Goal: Task Accomplishment & Management: Manage account settings

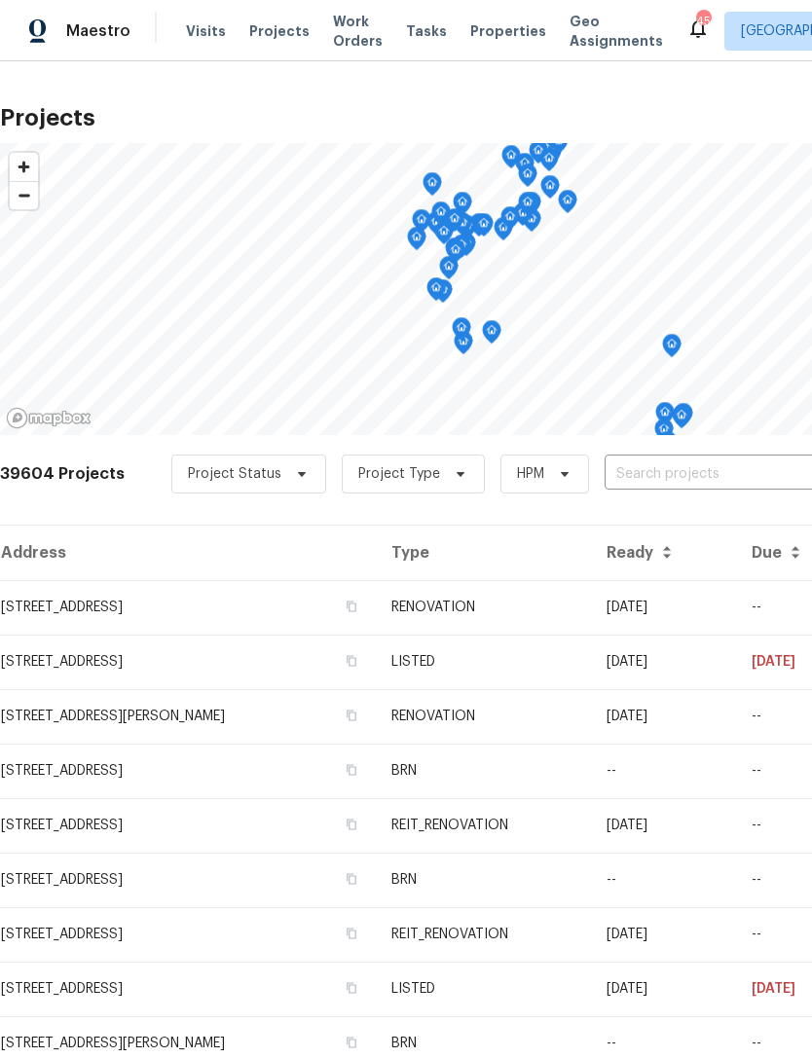
click at [713, 459] on input "text" at bounding box center [715, 474] width 223 height 30
type input "7851"
click at [680, 566] on li "[STREET_ADDRESS]" at bounding box center [664, 550] width 283 height 32
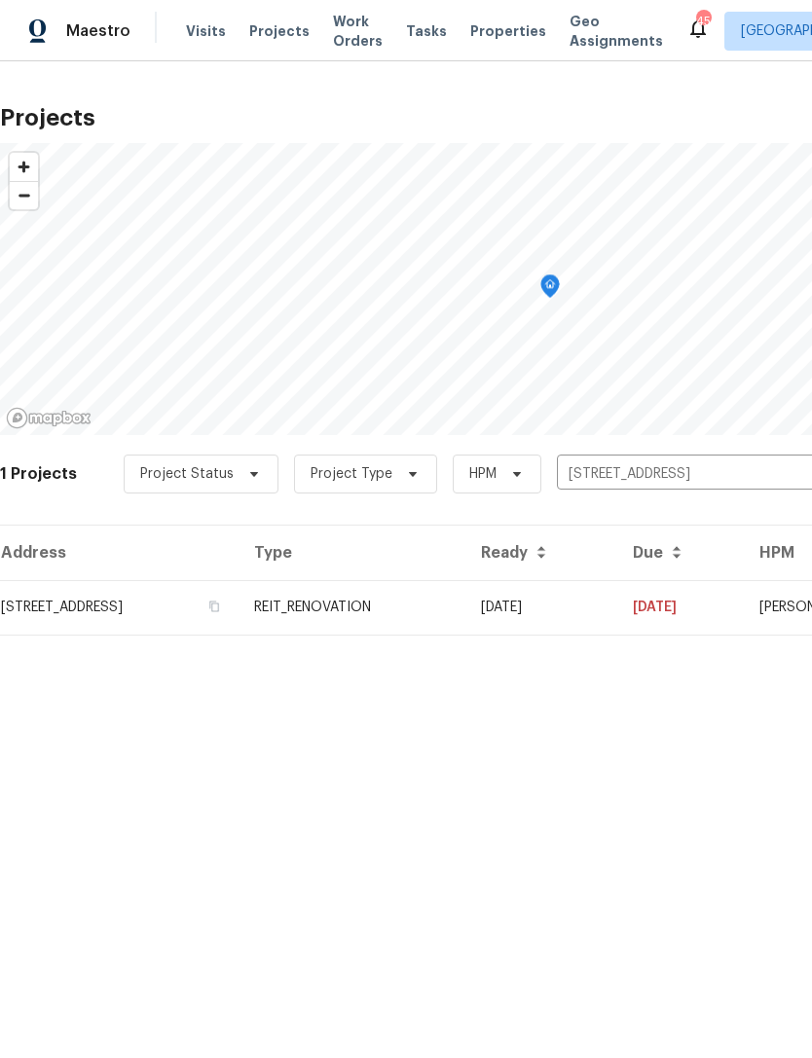
click at [465, 602] on td "REIT_RENOVATION" at bounding box center [351, 607] width 227 height 55
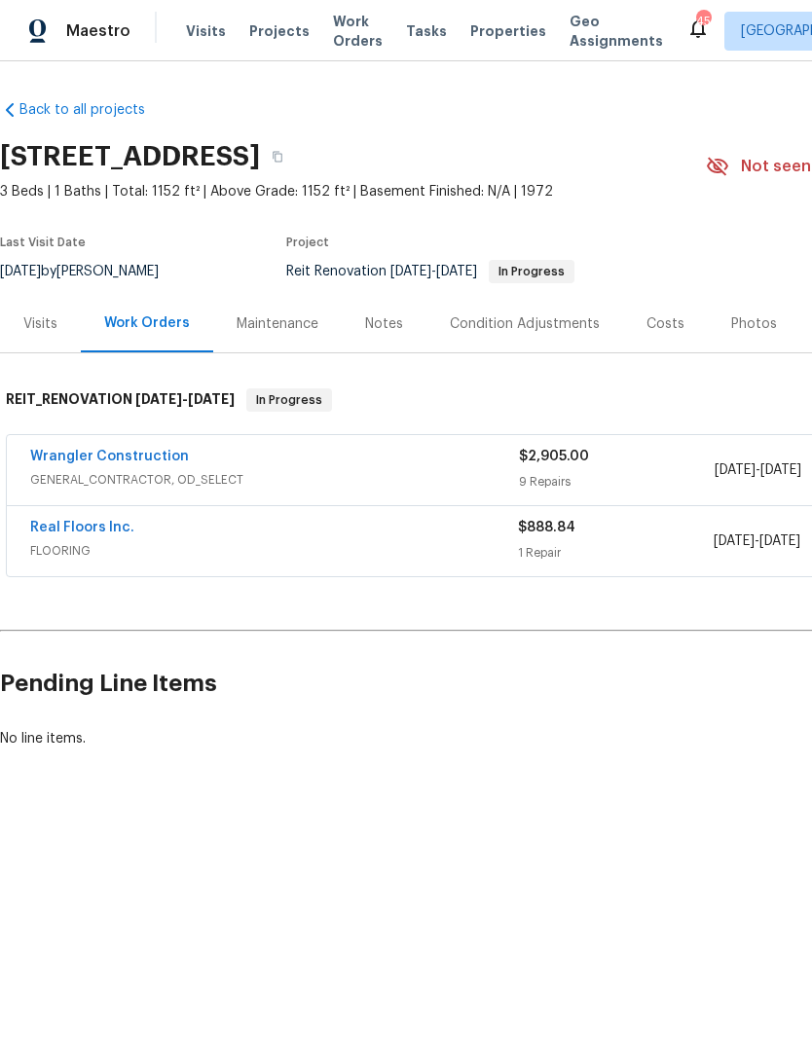
click at [445, 473] on span "GENERAL_CONTRACTOR, OD_SELECT" at bounding box center [274, 479] width 489 height 19
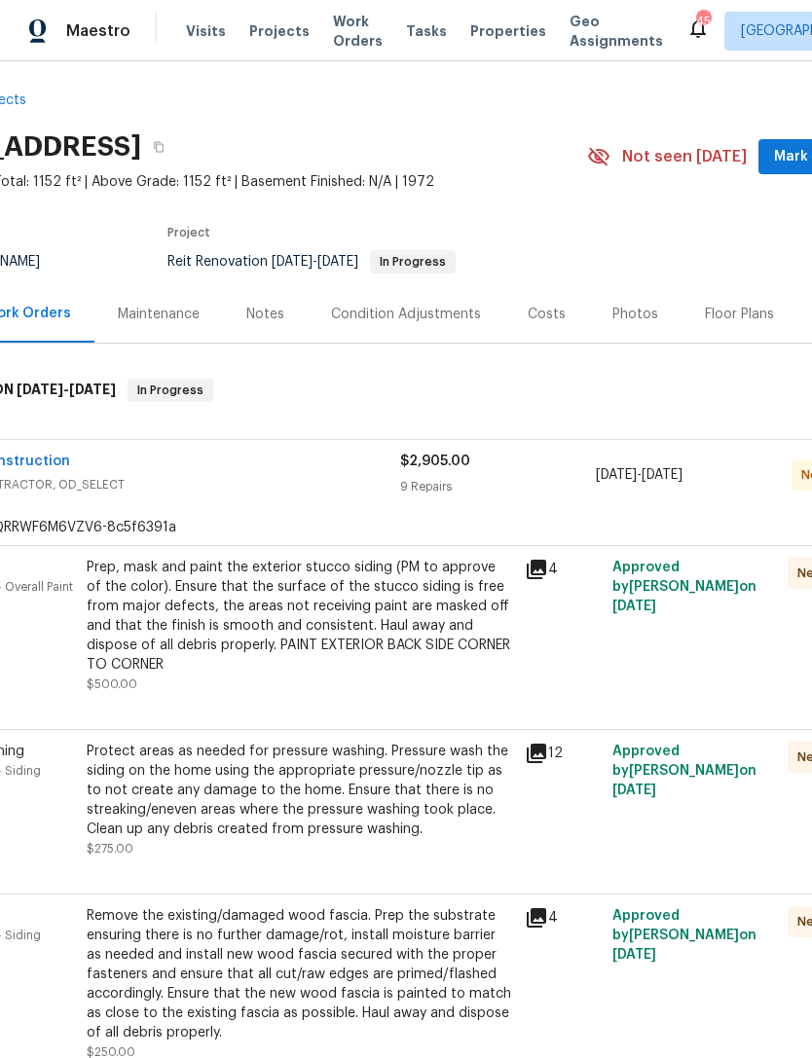
scroll to position [16, 267]
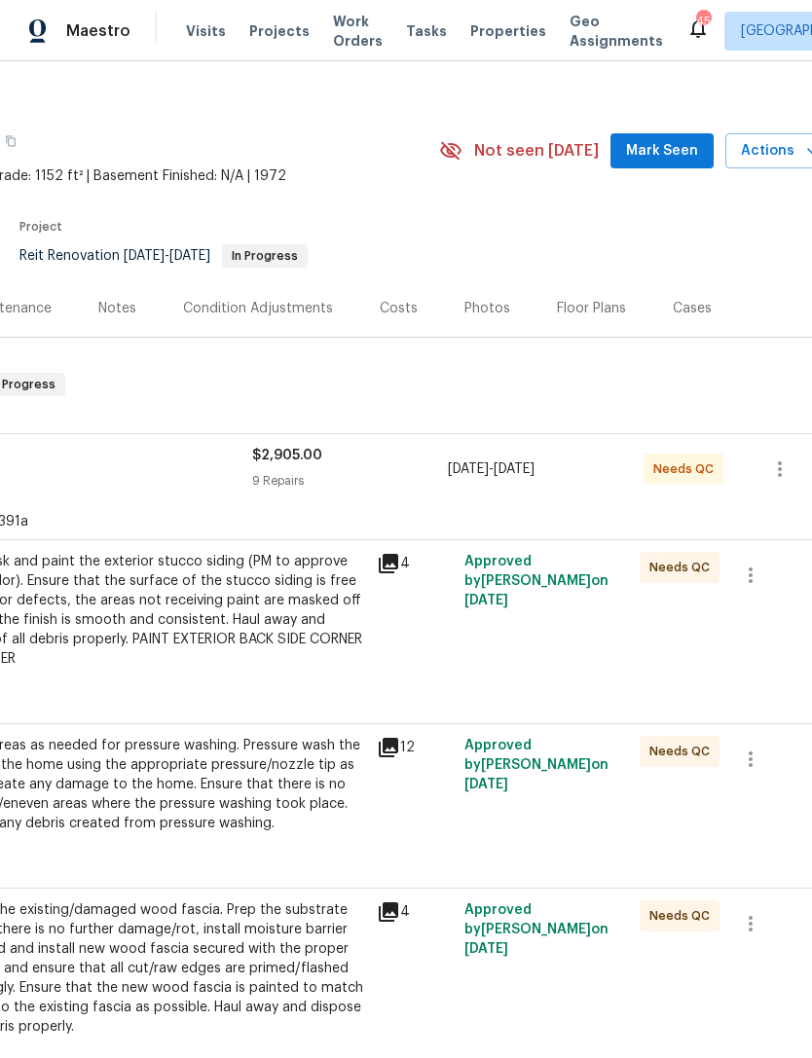
click at [343, 647] on div "Prep, mask and paint the exterior stucco siding (PM to approve of the color). E…" at bounding box center [152, 610] width 426 height 117
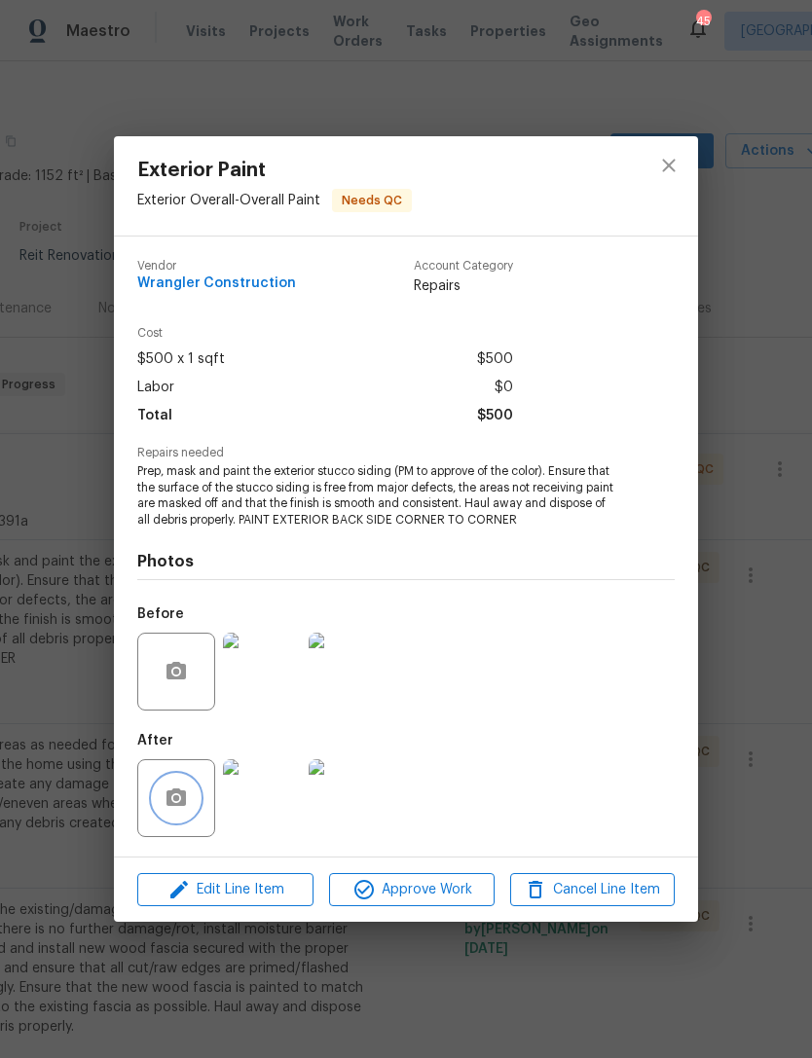
click at [186, 802] on icon "button" at bounding box center [175, 797] width 19 height 18
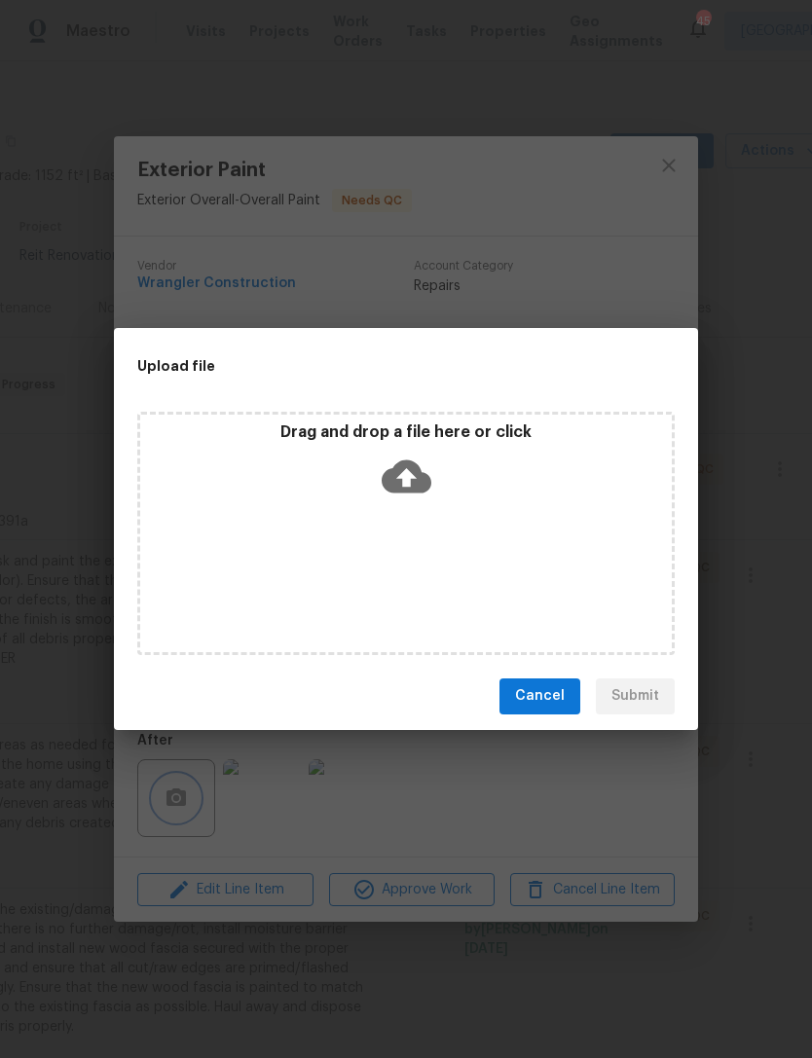
click at [624, 249] on div "Upload file Drag and drop a file here or click Cancel Submit" at bounding box center [406, 529] width 812 height 1058
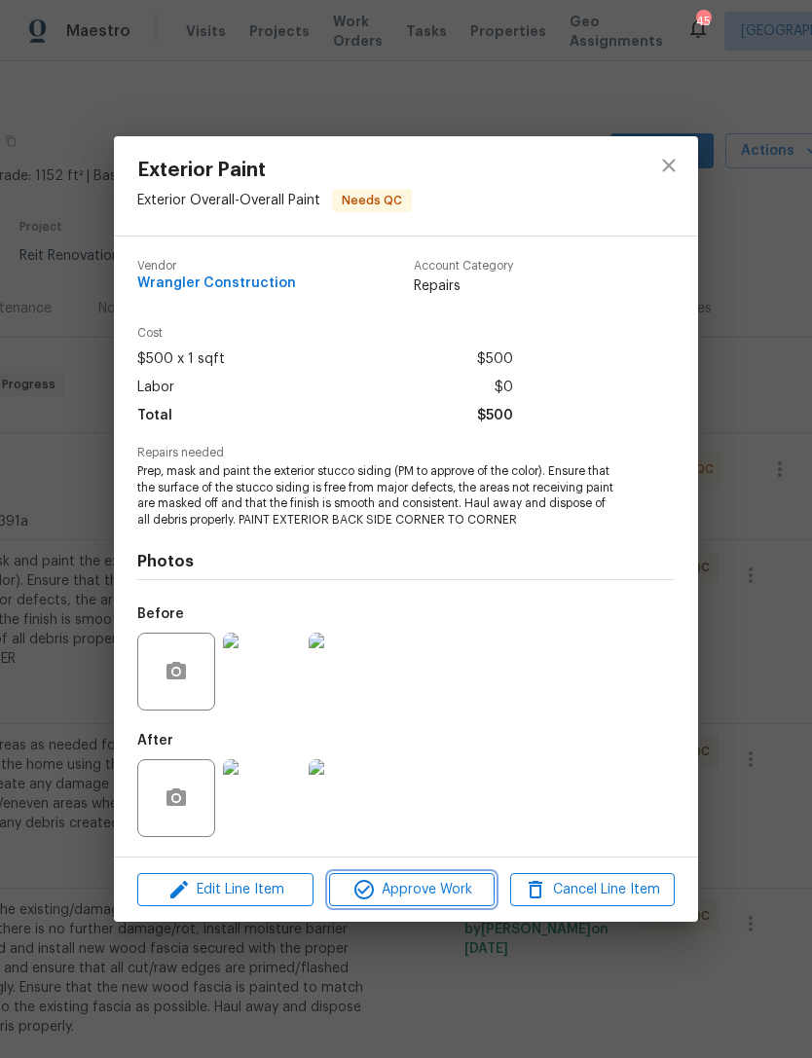
click at [440, 889] on span "Approve Work" at bounding box center [411, 890] width 153 height 24
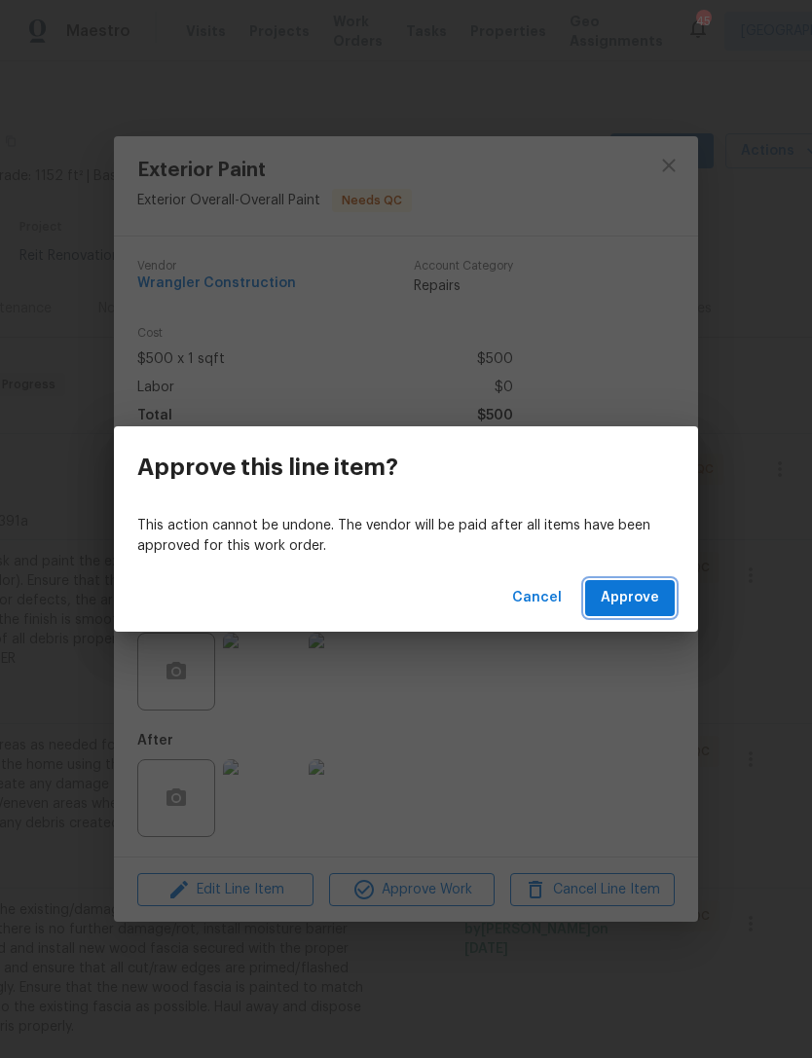
click at [635, 599] on span "Approve" at bounding box center [630, 598] width 58 height 24
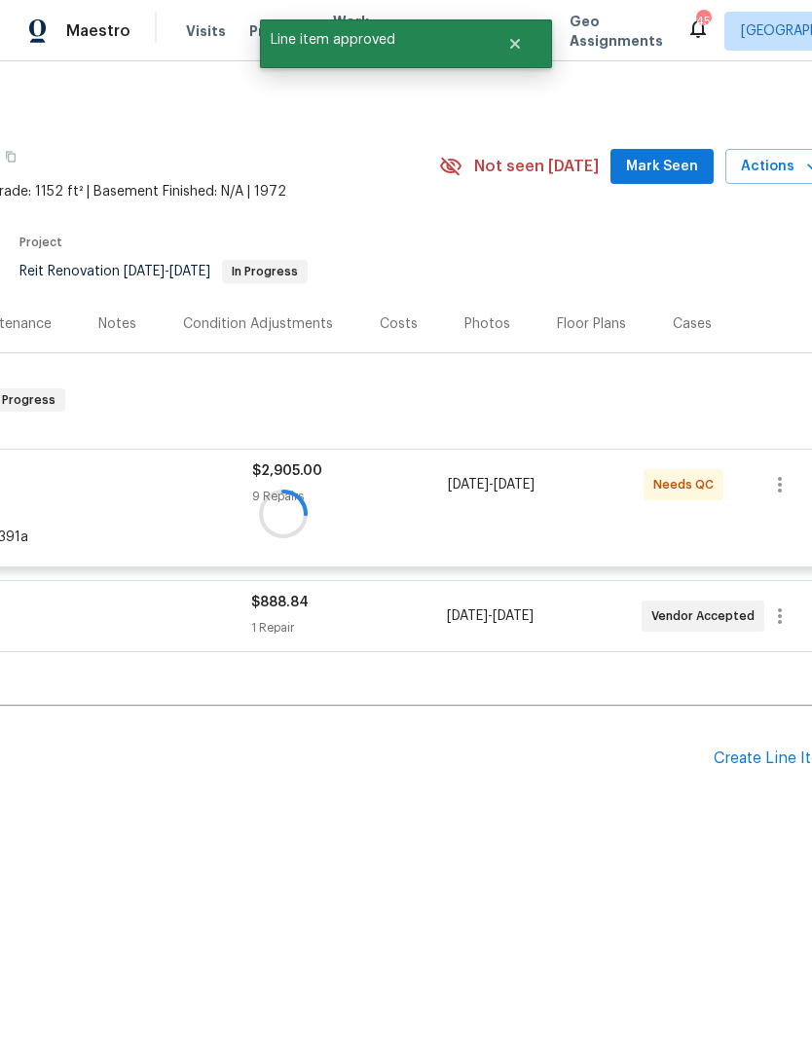
scroll to position [0, 267]
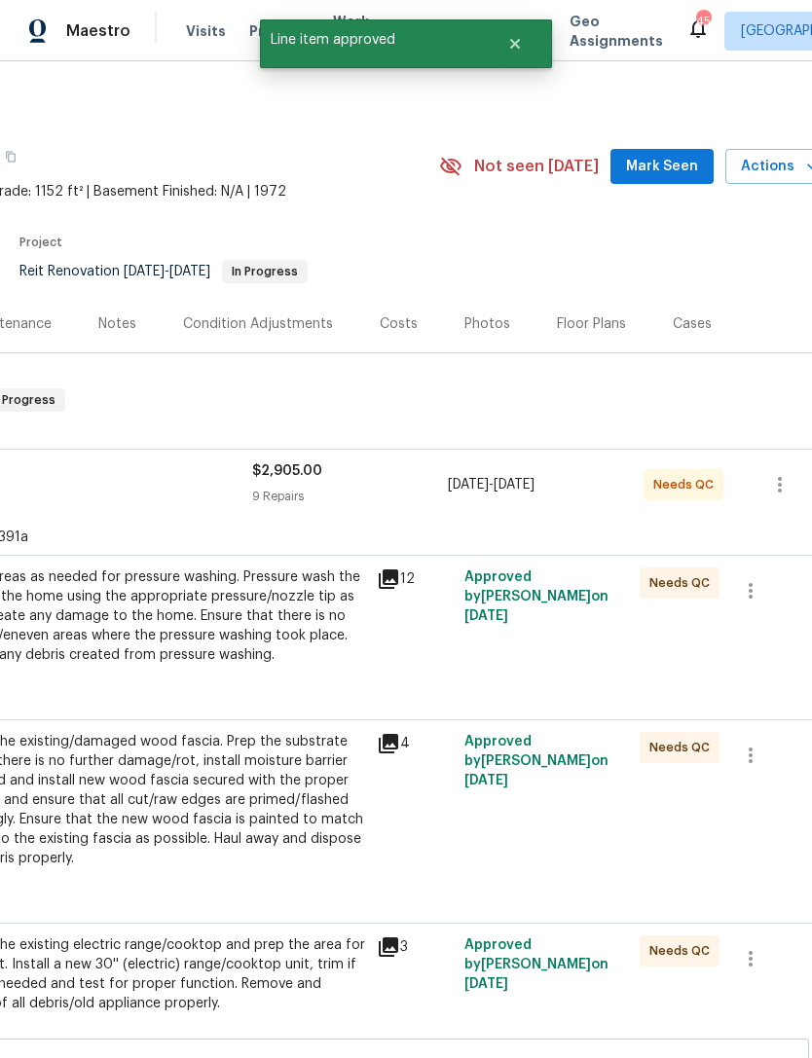
click at [475, 636] on div "Approved by [PERSON_NAME] on [DATE]" at bounding box center [545, 626] width 175 height 128
click at [326, 644] on div "Protect areas as needed for pressure washing. Pressure wash the siding on the h…" at bounding box center [152, 615] width 426 height 97
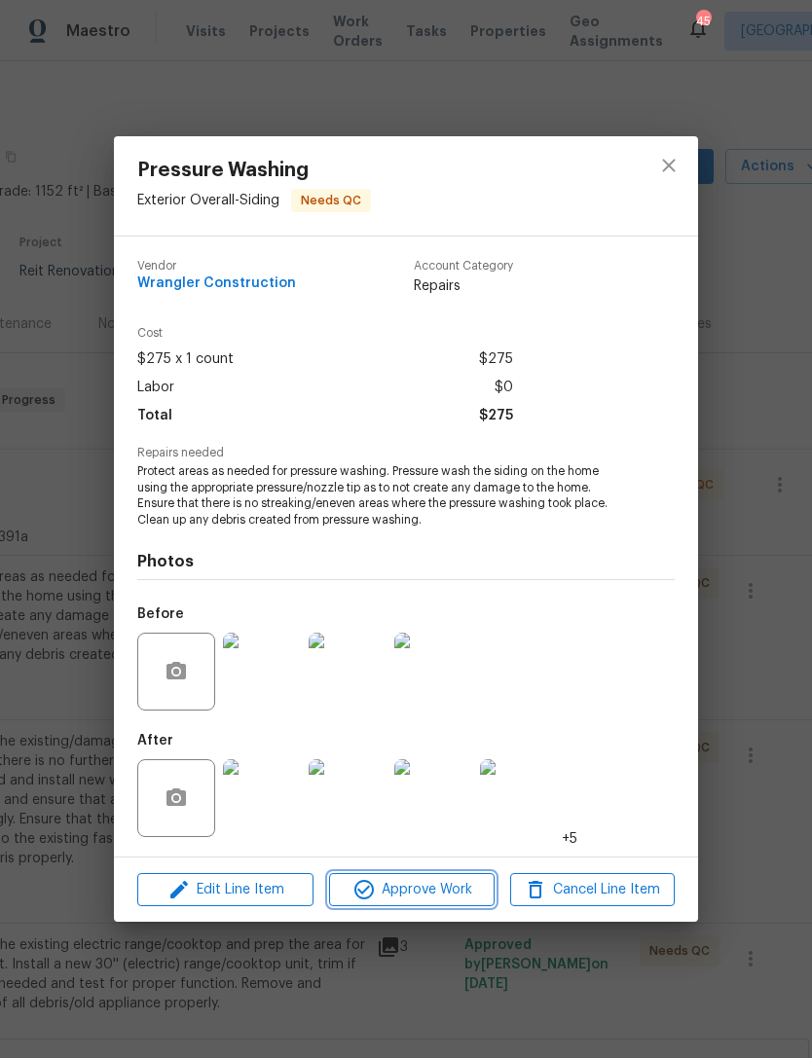
click at [430, 892] on span "Approve Work" at bounding box center [411, 890] width 153 height 24
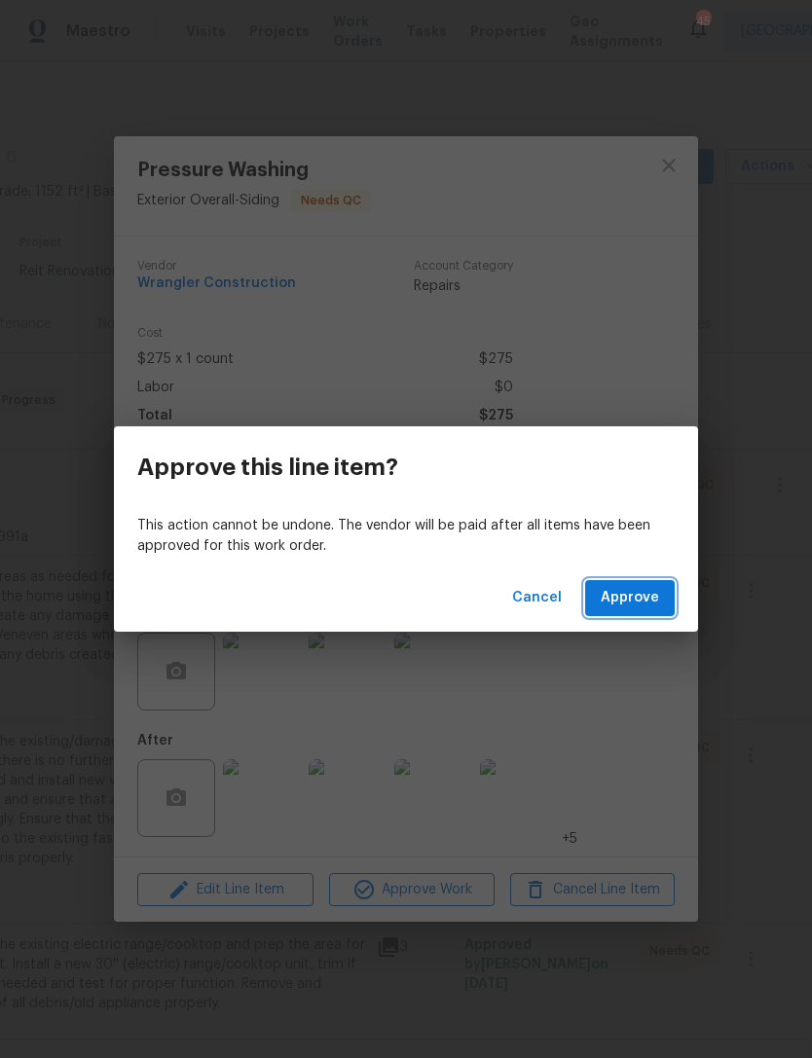
click at [639, 600] on span "Approve" at bounding box center [630, 598] width 58 height 24
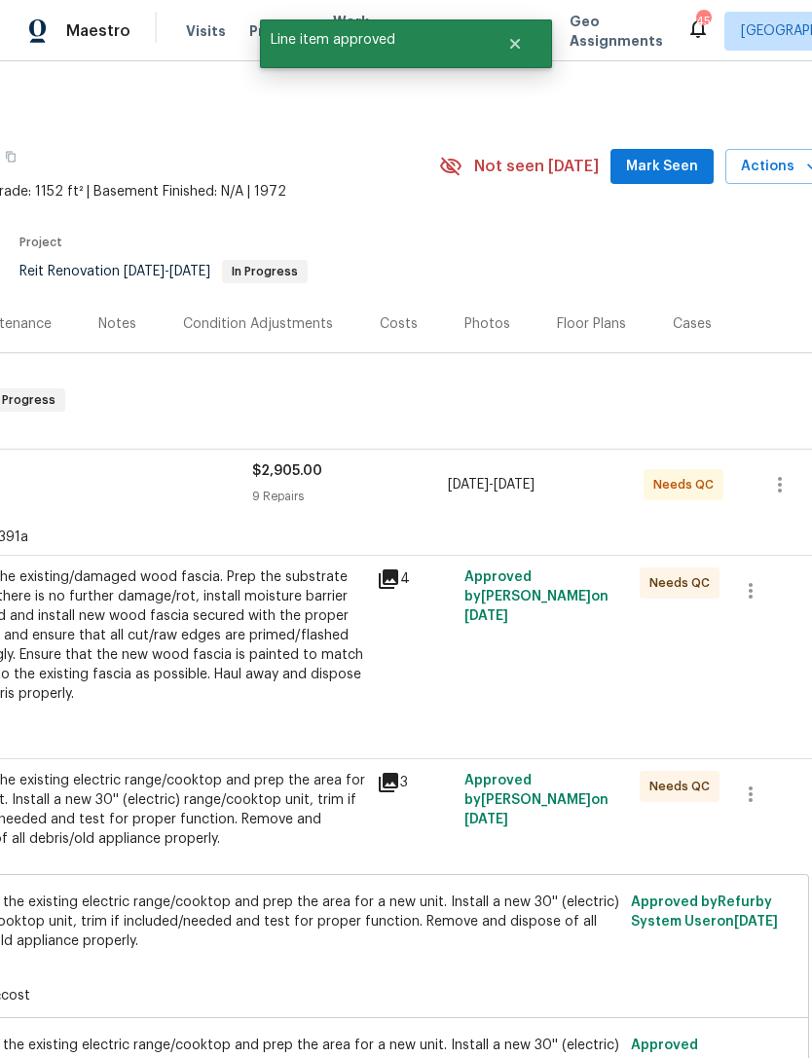
click at [307, 704] on div "Remove the existing/damaged wood fascia. Prep the substrate ensuring there is n…" at bounding box center [152, 645] width 426 height 156
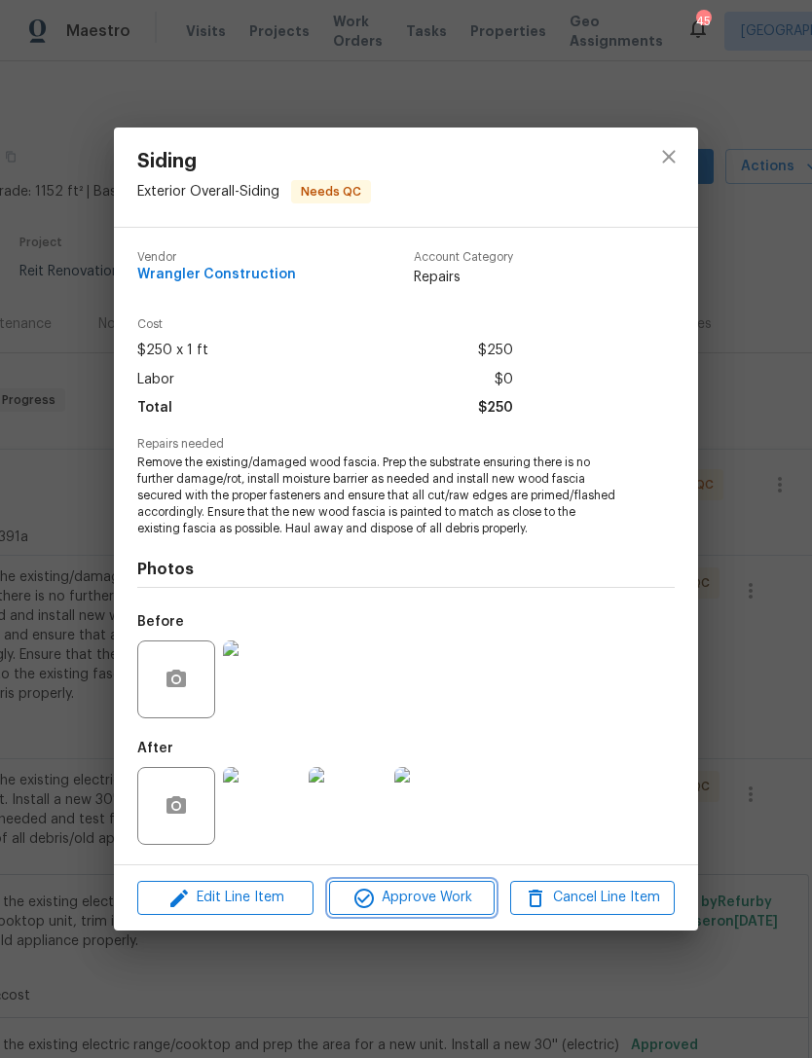
click at [426, 894] on span "Approve Work" at bounding box center [411, 898] width 153 height 24
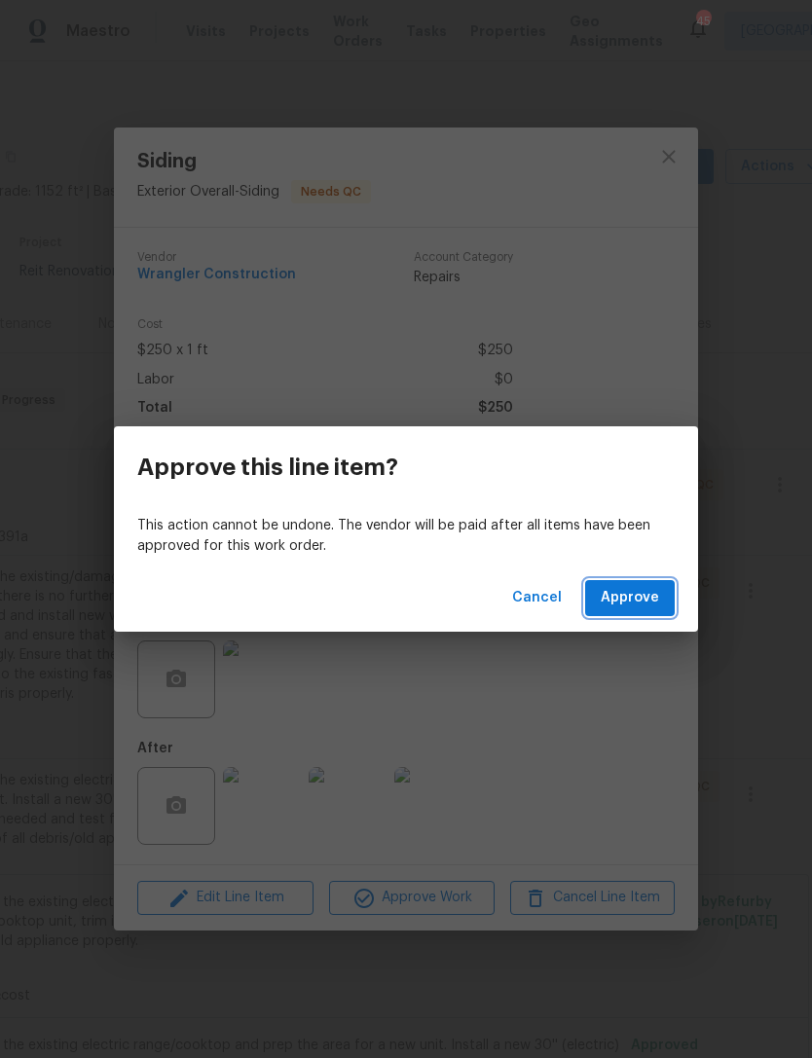
click at [641, 601] on span "Approve" at bounding box center [630, 598] width 58 height 24
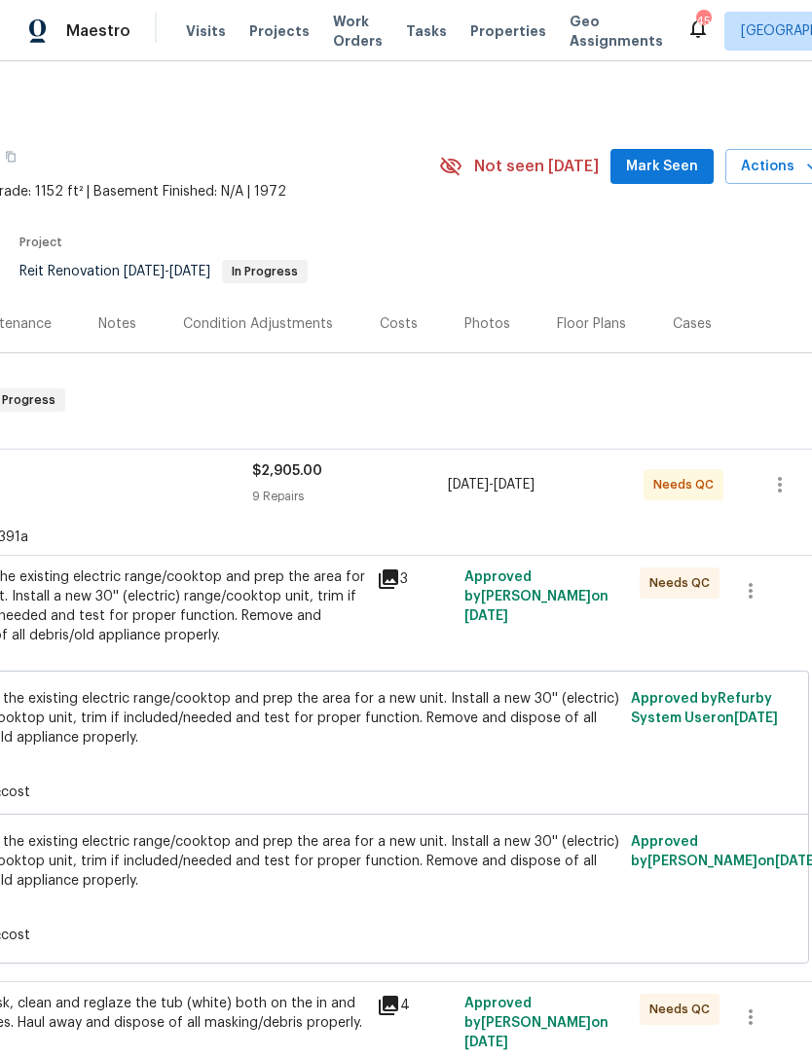
click at [258, 615] on div "Remove the existing electric range/cooktop and prep the area for a new unit. In…" at bounding box center [152, 606] width 426 height 78
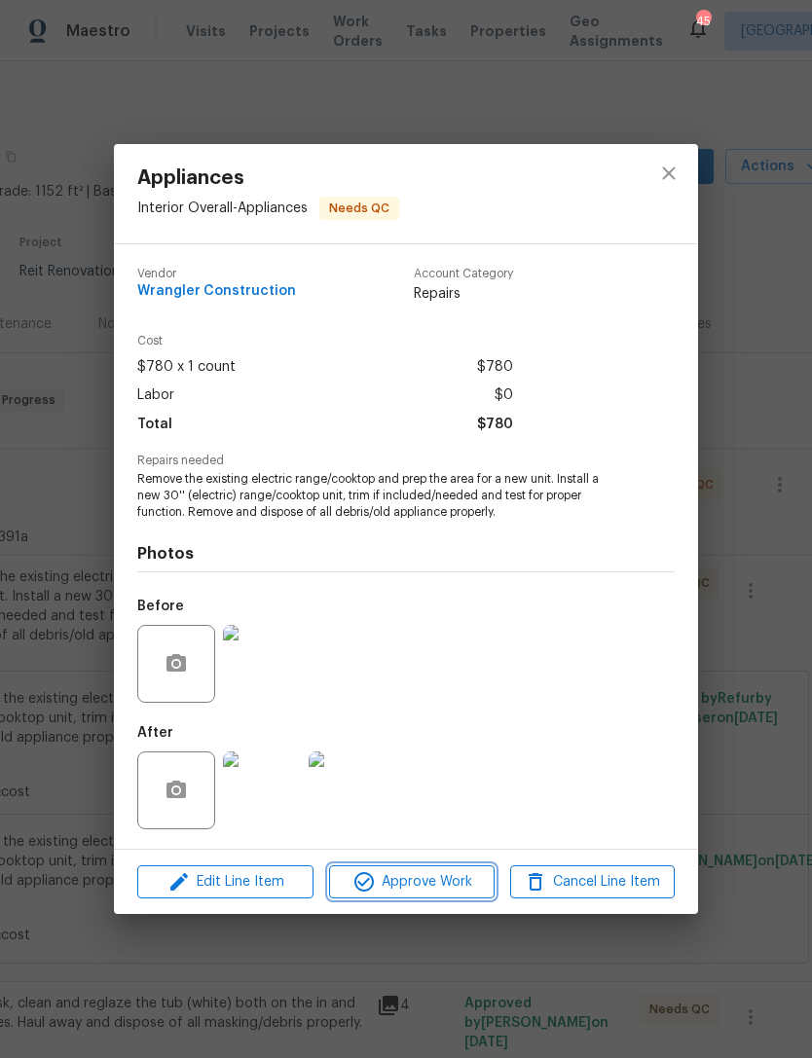
click at [434, 877] on span "Approve Work" at bounding box center [411, 882] width 153 height 24
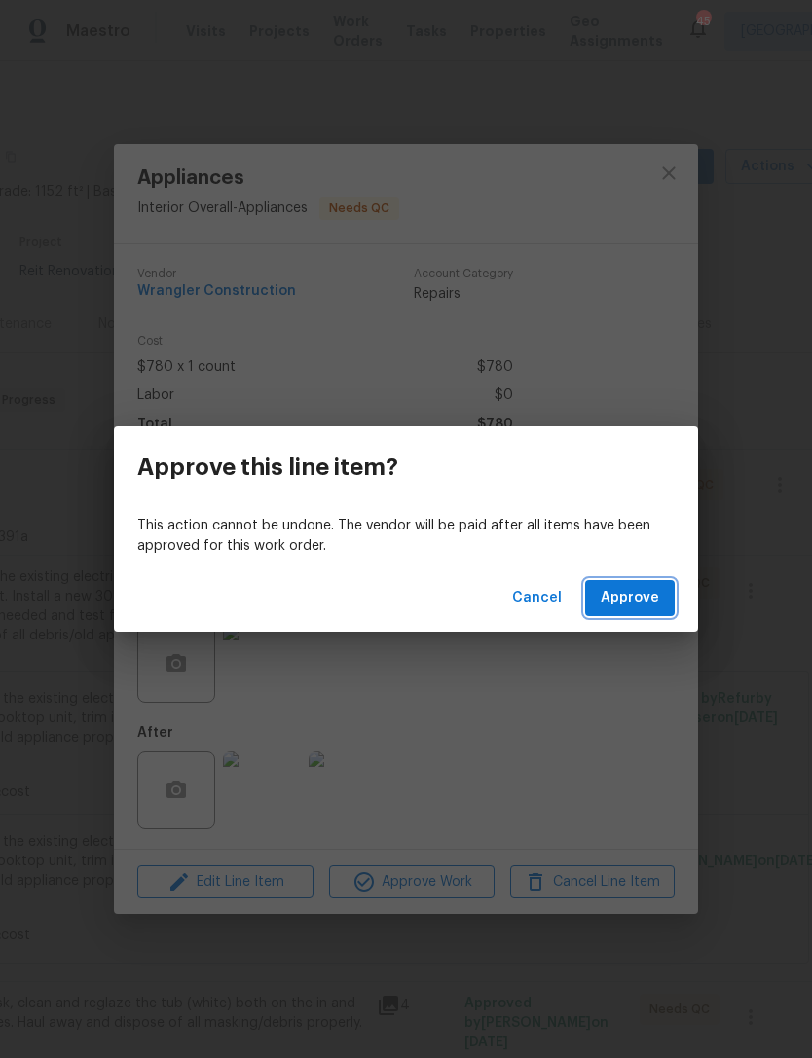
click at [651, 590] on span "Approve" at bounding box center [630, 598] width 58 height 24
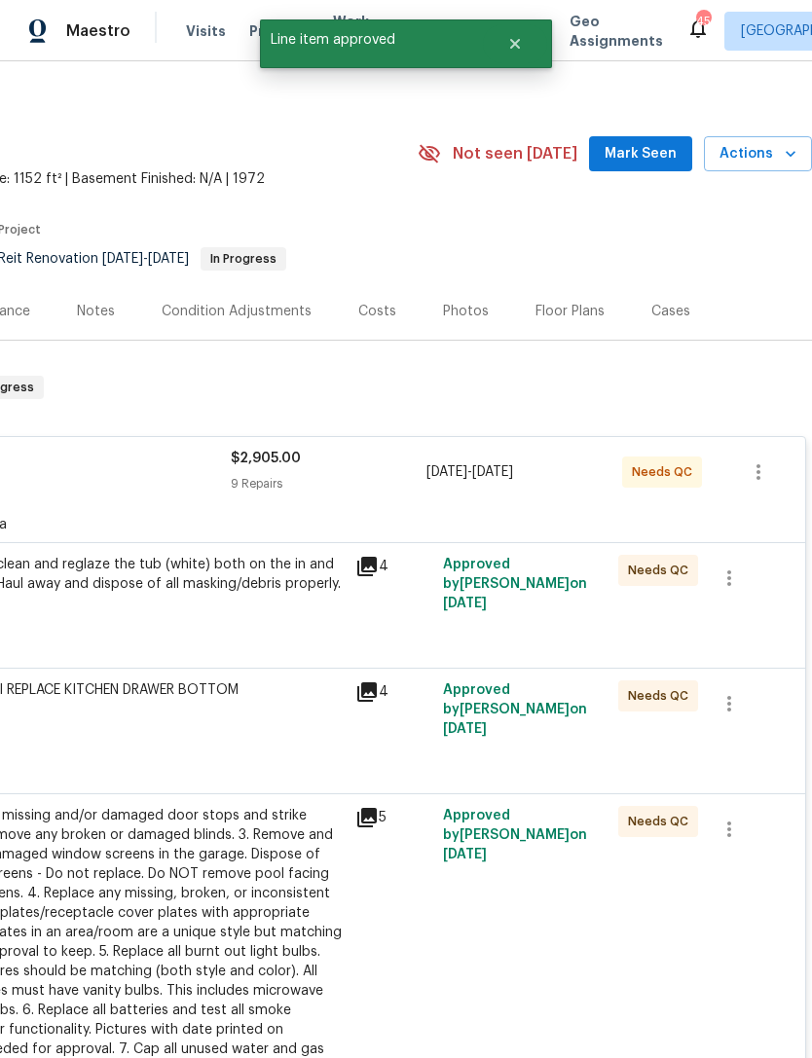
scroll to position [13, 288]
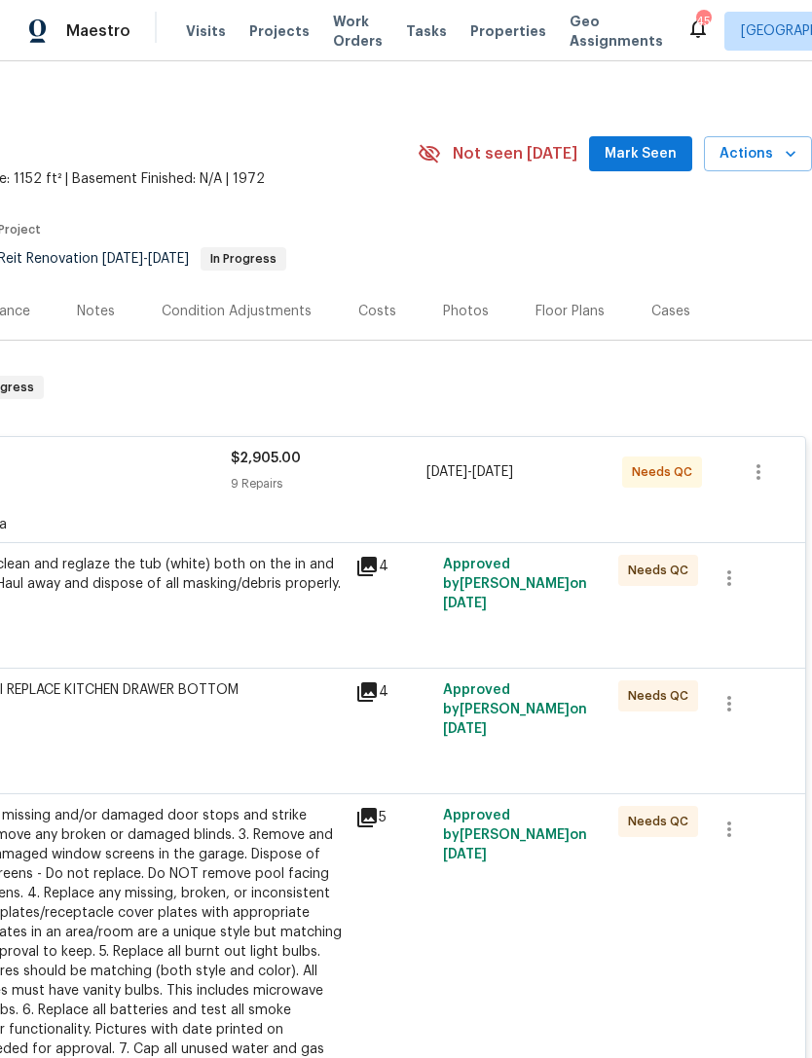
click at [252, 621] on div "Prep, mask, clean and reglaze the tub (white) both on the in and outer sides. H…" at bounding box center [130, 594] width 438 height 90
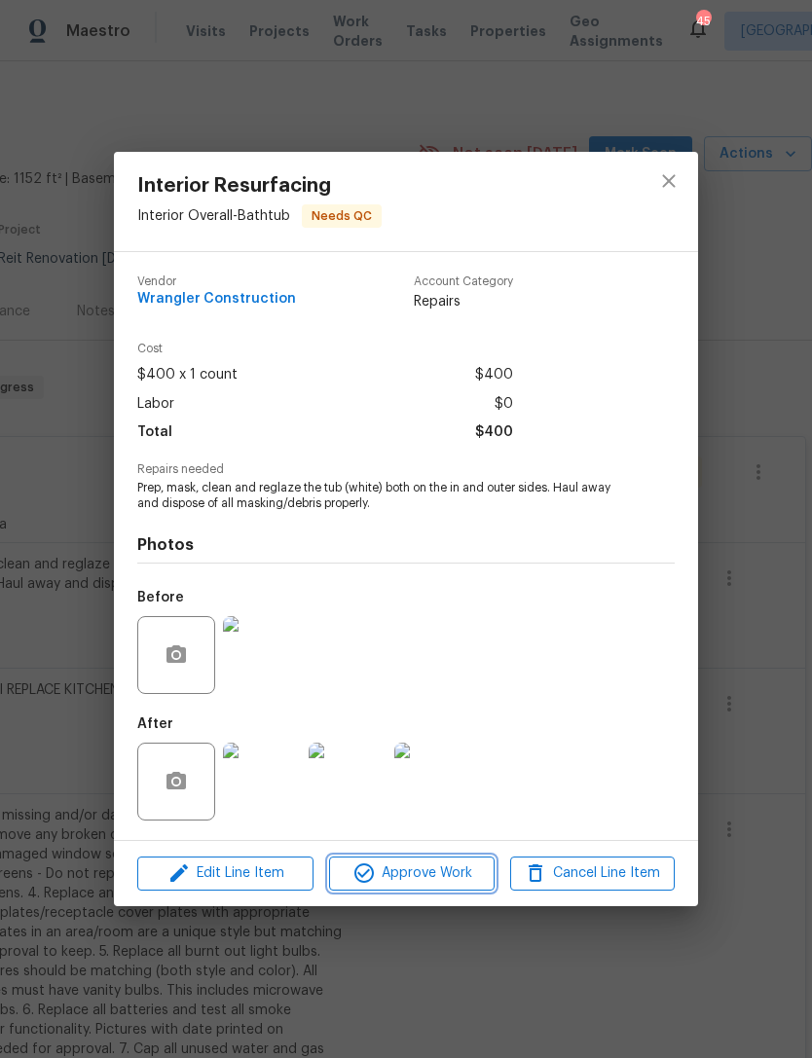
click at [424, 866] on span "Approve Work" at bounding box center [411, 873] width 153 height 24
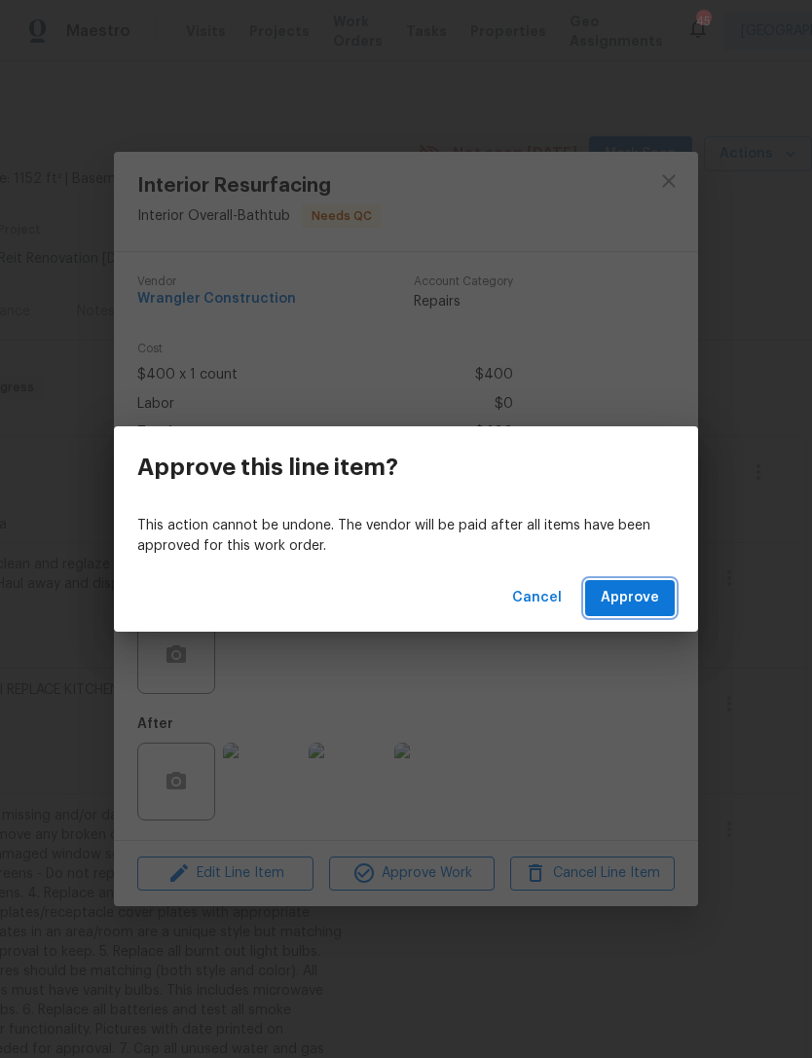
click at [632, 602] on span "Approve" at bounding box center [630, 598] width 58 height 24
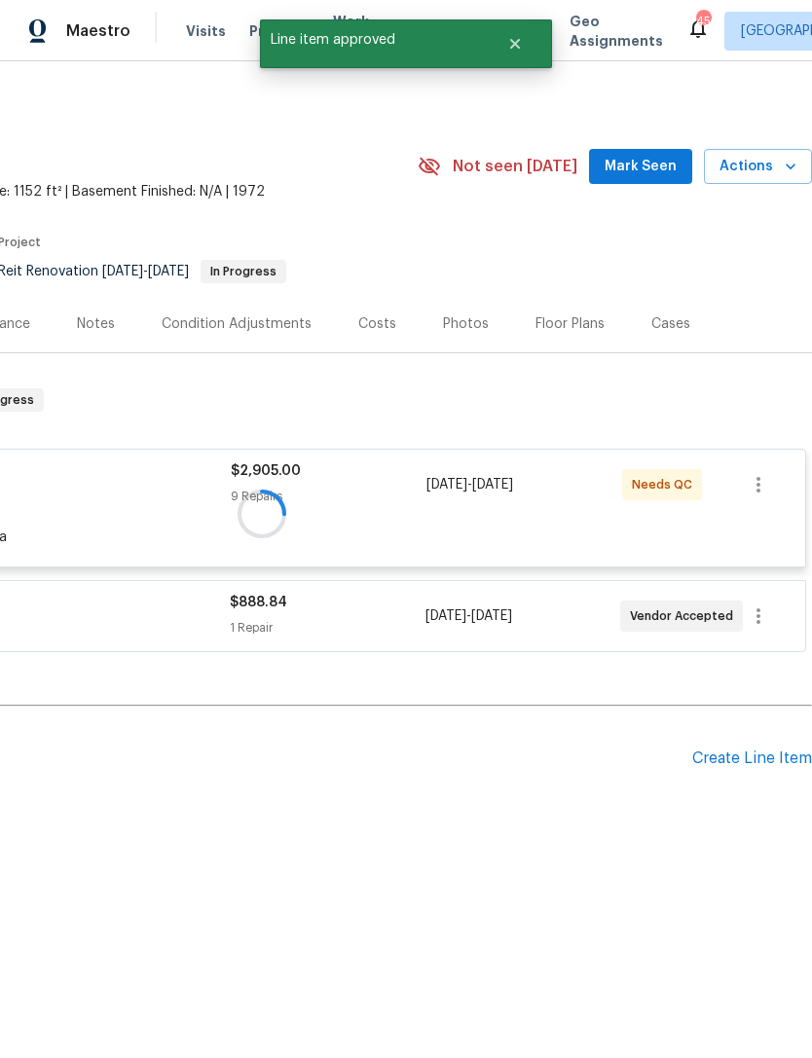
scroll to position [0, 288]
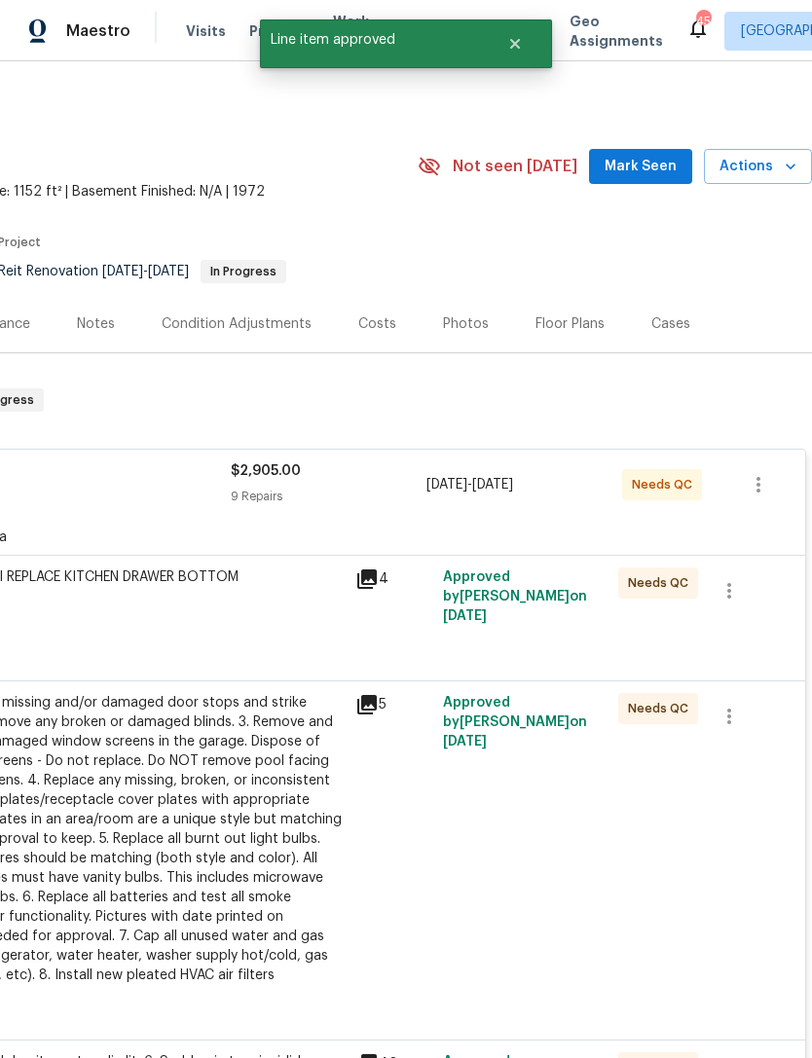
click at [232, 600] on div "HPM to detail REPLACE KITCHEN DRAWER BOTTOM $175.00" at bounding box center [130, 586] width 426 height 39
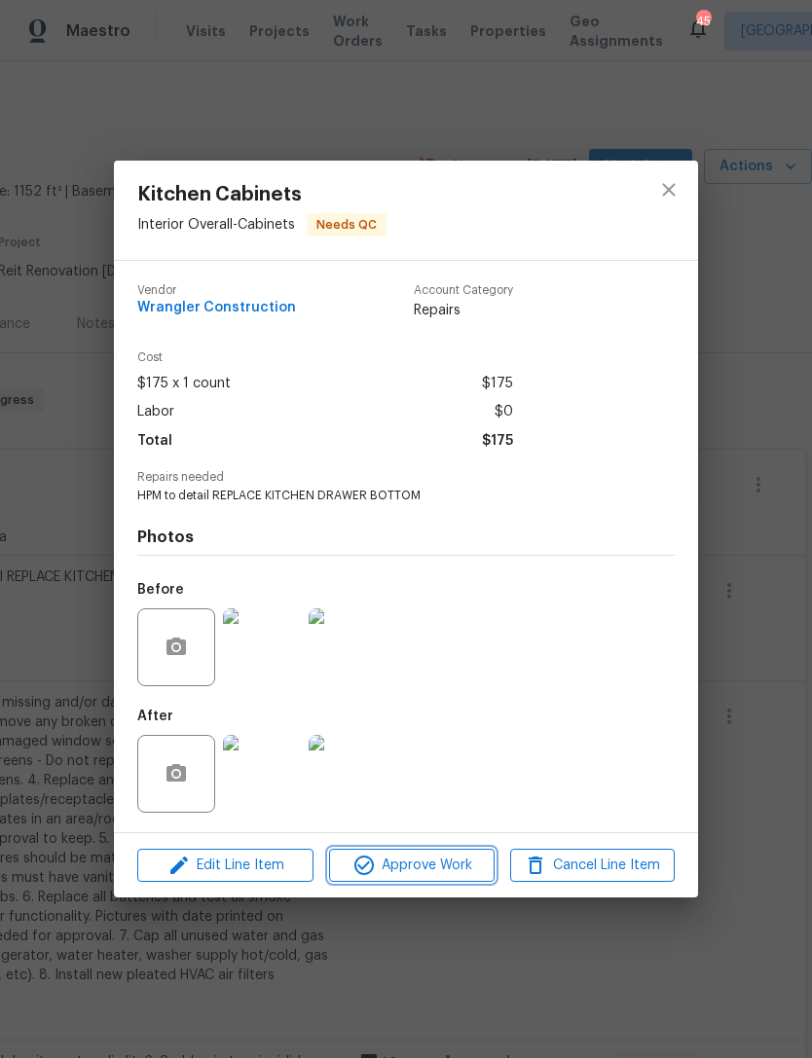
click at [420, 864] on span "Approve Work" at bounding box center [411, 866] width 153 height 24
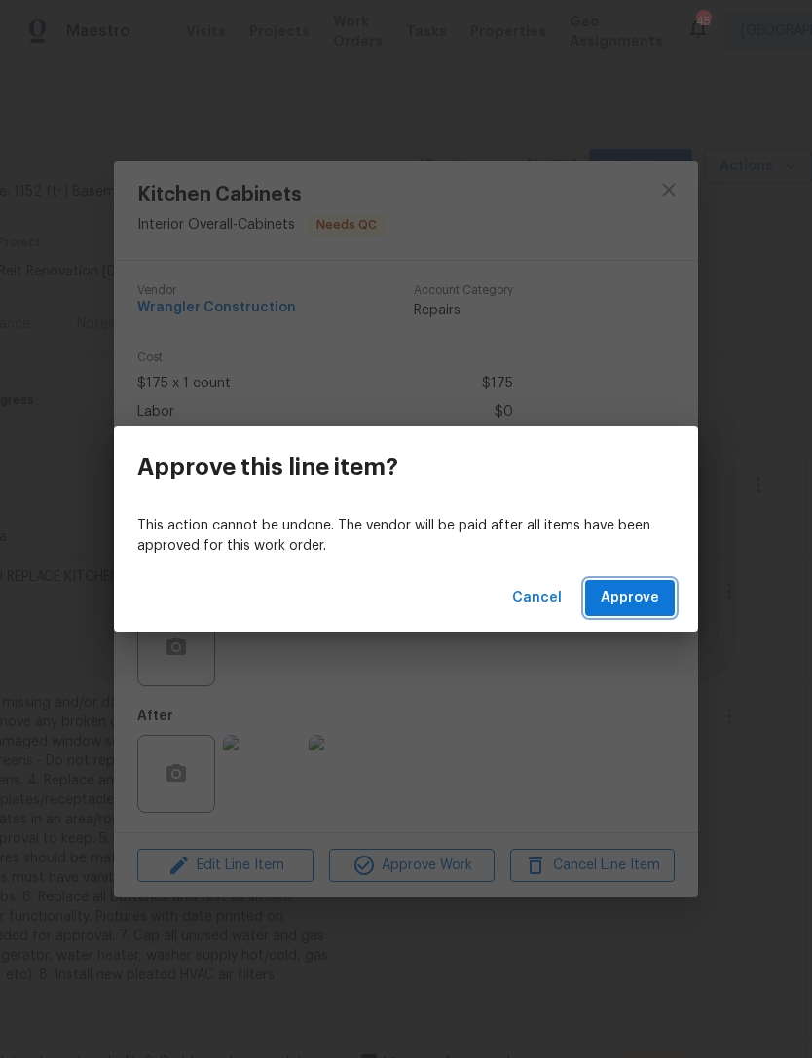
click at [619, 608] on span "Approve" at bounding box center [630, 598] width 58 height 24
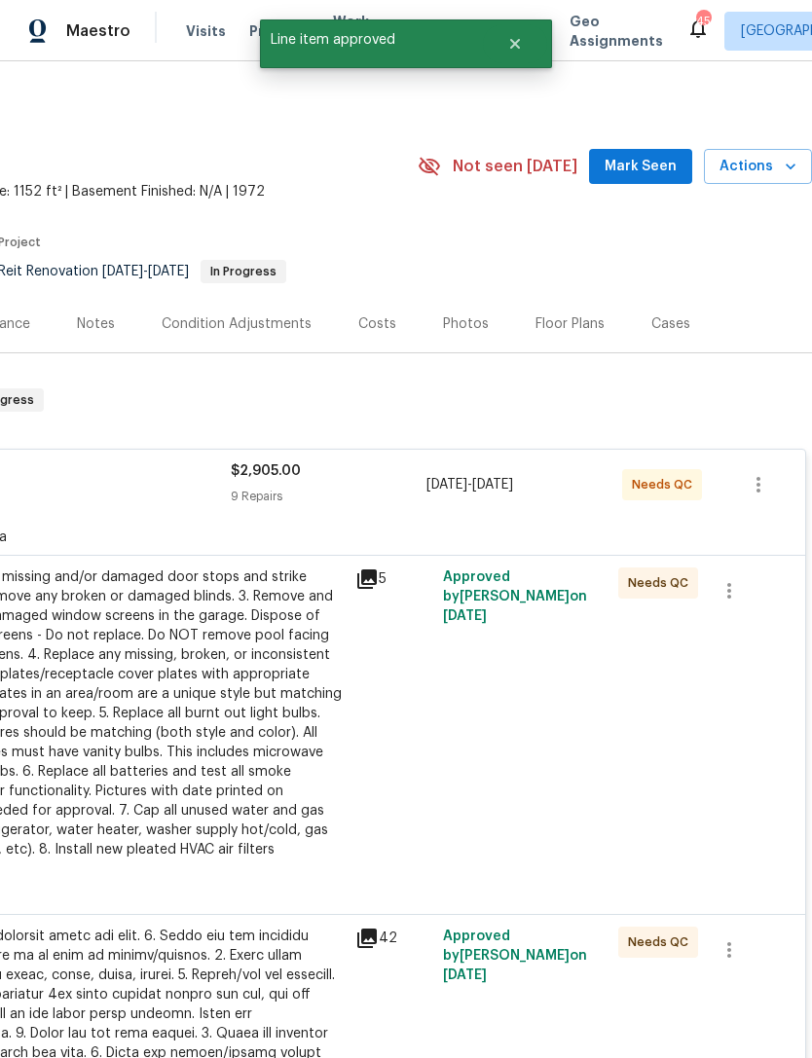
click at [280, 752] on div "1. Replace all missing and/or damaged door stops and strike plates. 2. Remove a…" at bounding box center [130, 713] width 426 height 292
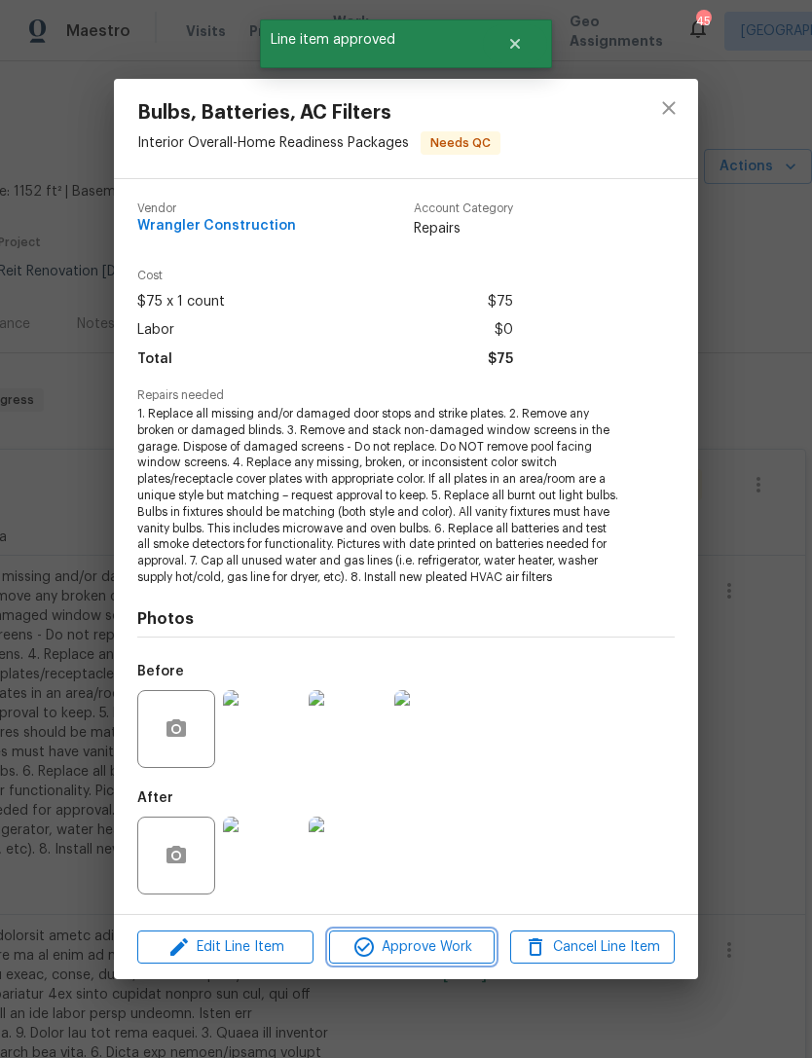
click at [441, 950] on span "Approve Work" at bounding box center [411, 947] width 153 height 24
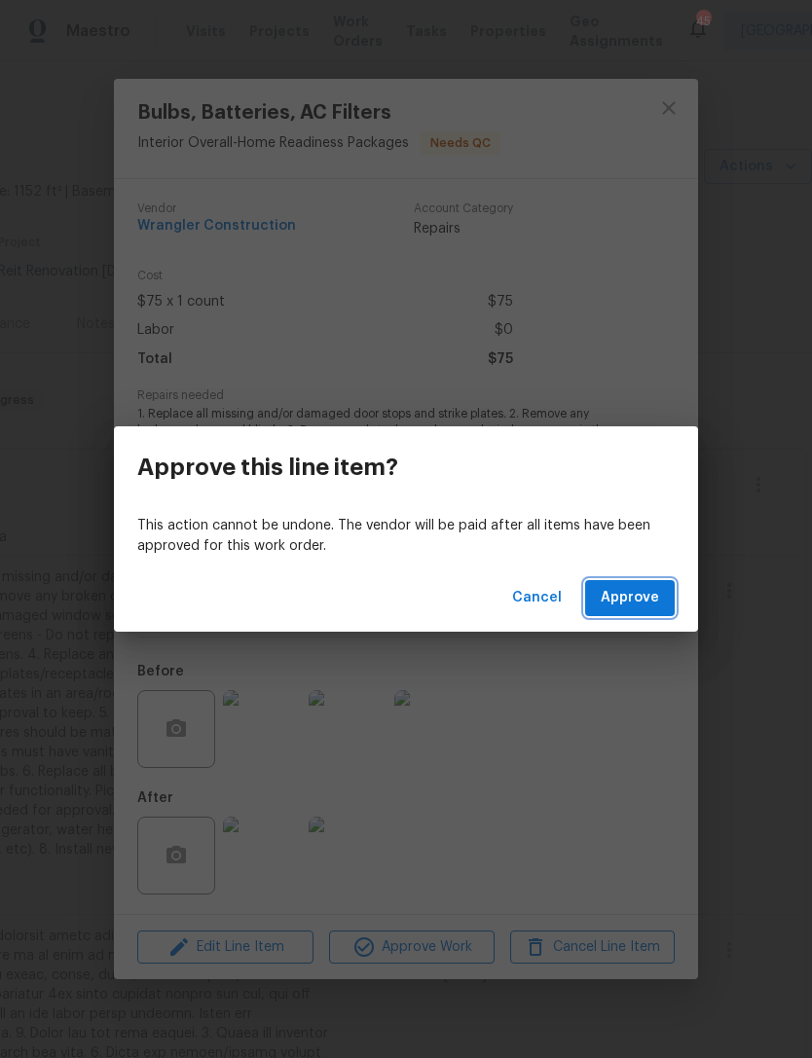
click at [631, 594] on span "Approve" at bounding box center [630, 598] width 58 height 24
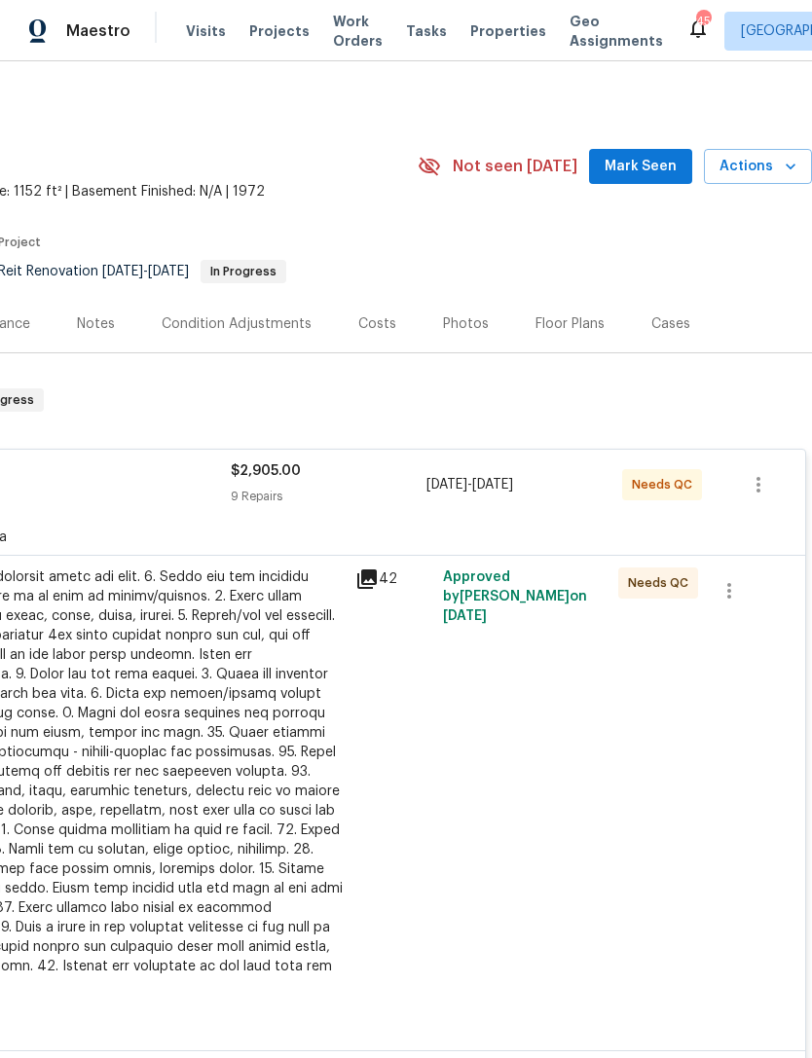
click at [243, 705] on div at bounding box center [130, 781] width 426 height 428
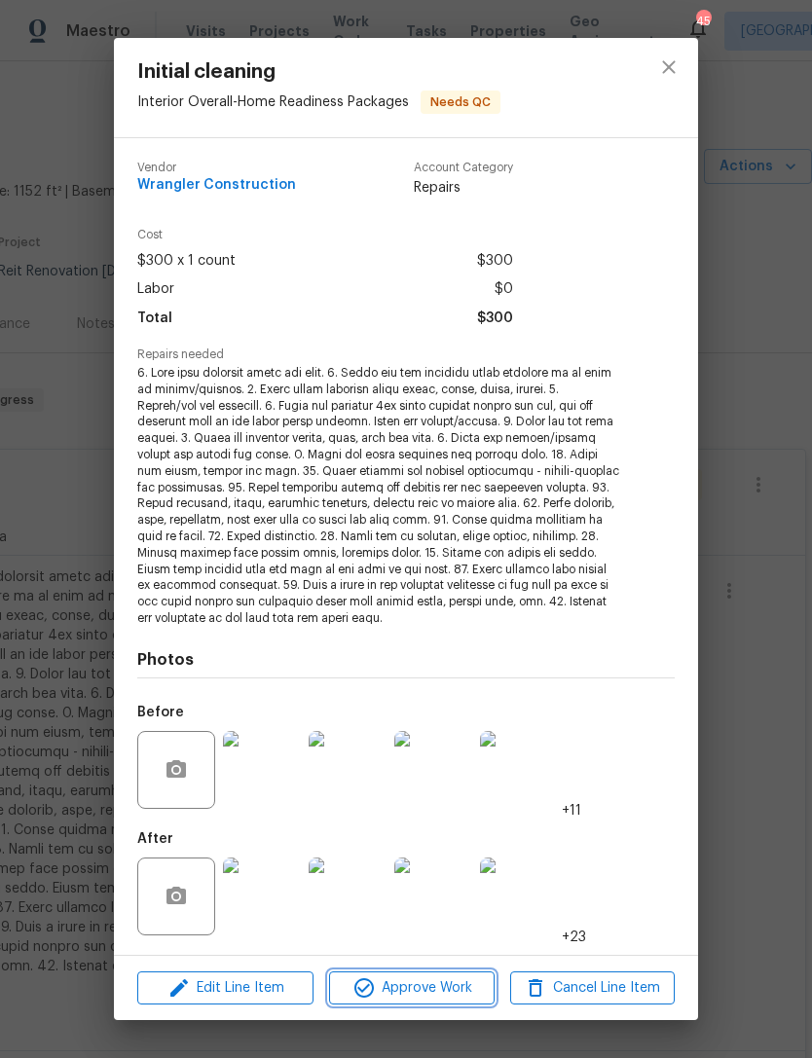
click at [444, 976] on span "Approve Work" at bounding box center [411, 988] width 153 height 24
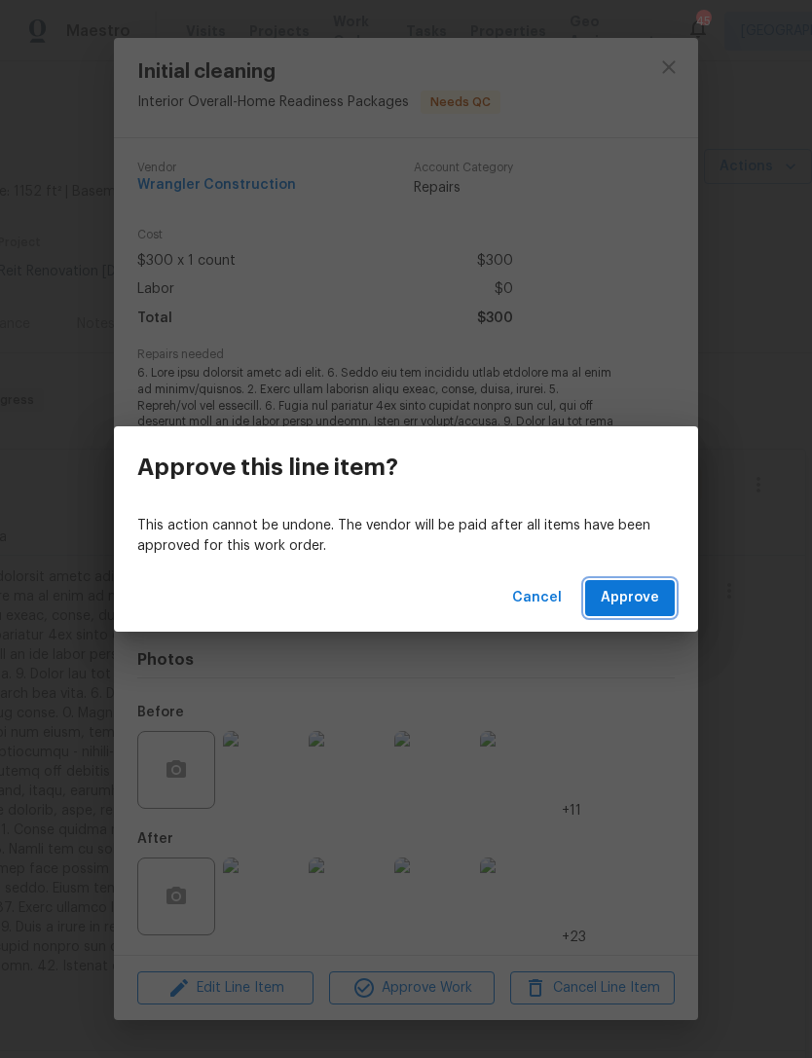
click at [630, 590] on span "Approve" at bounding box center [630, 598] width 58 height 24
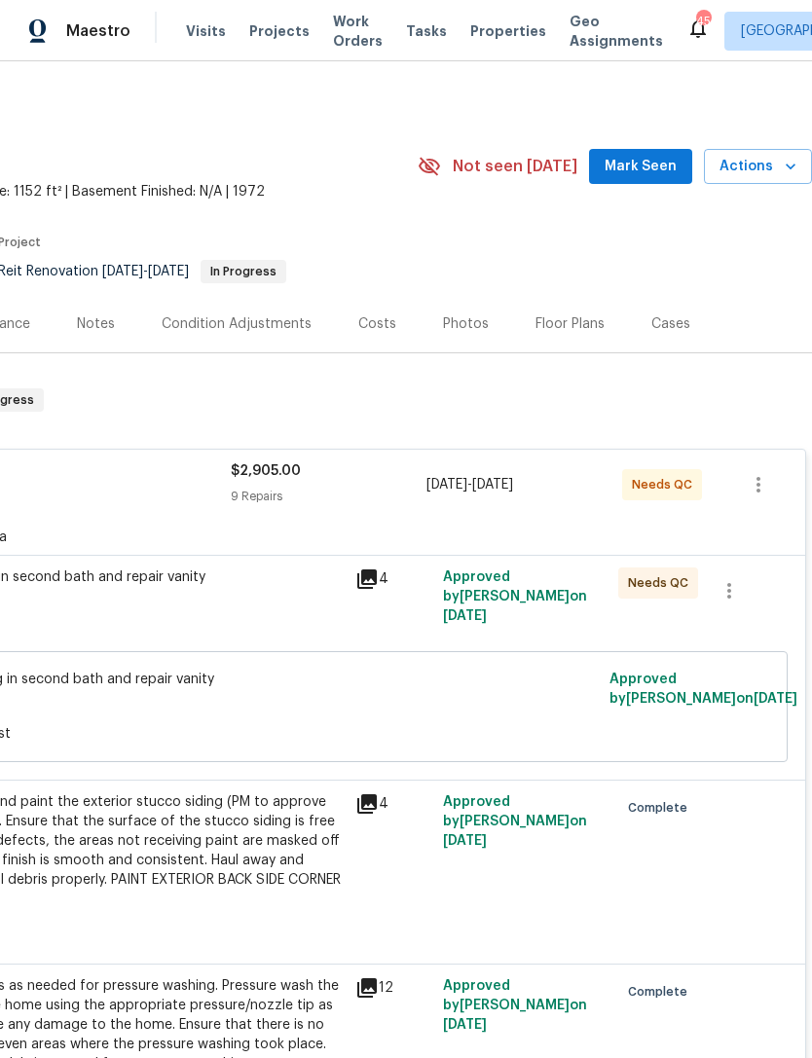
click at [210, 604] on div "Paint ceiling in second bath and repair vanity $150.00" at bounding box center [130, 586] width 426 height 39
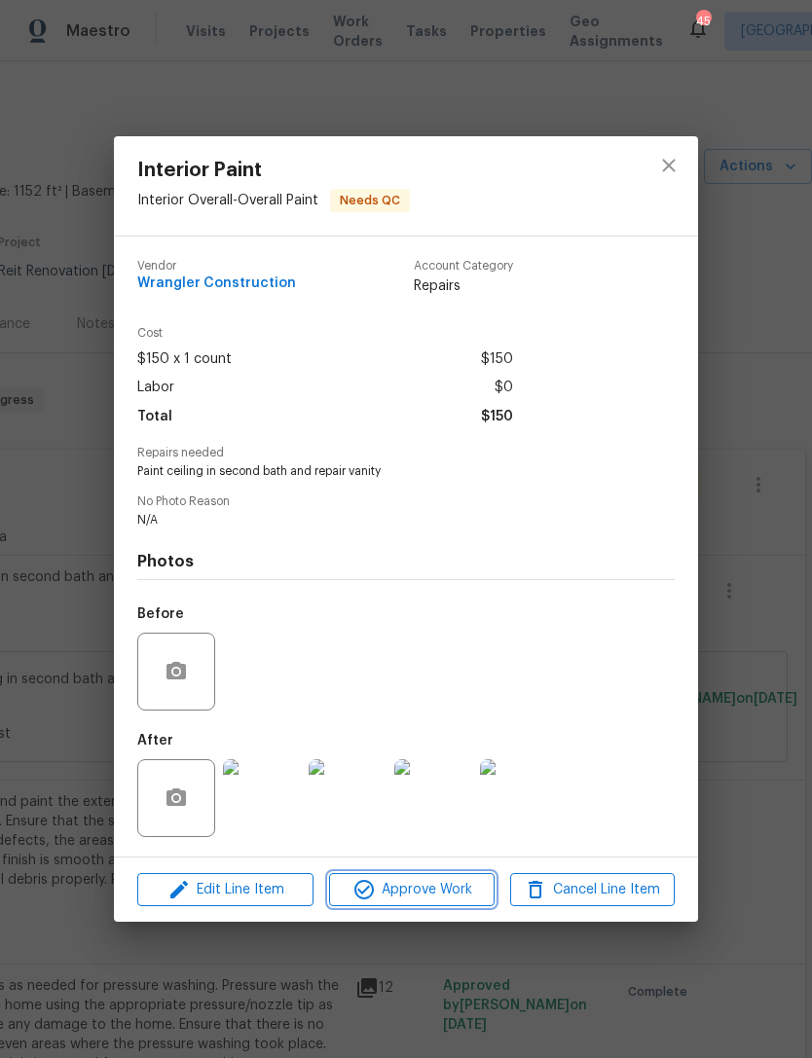
click at [417, 887] on span "Approve Work" at bounding box center [411, 890] width 153 height 24
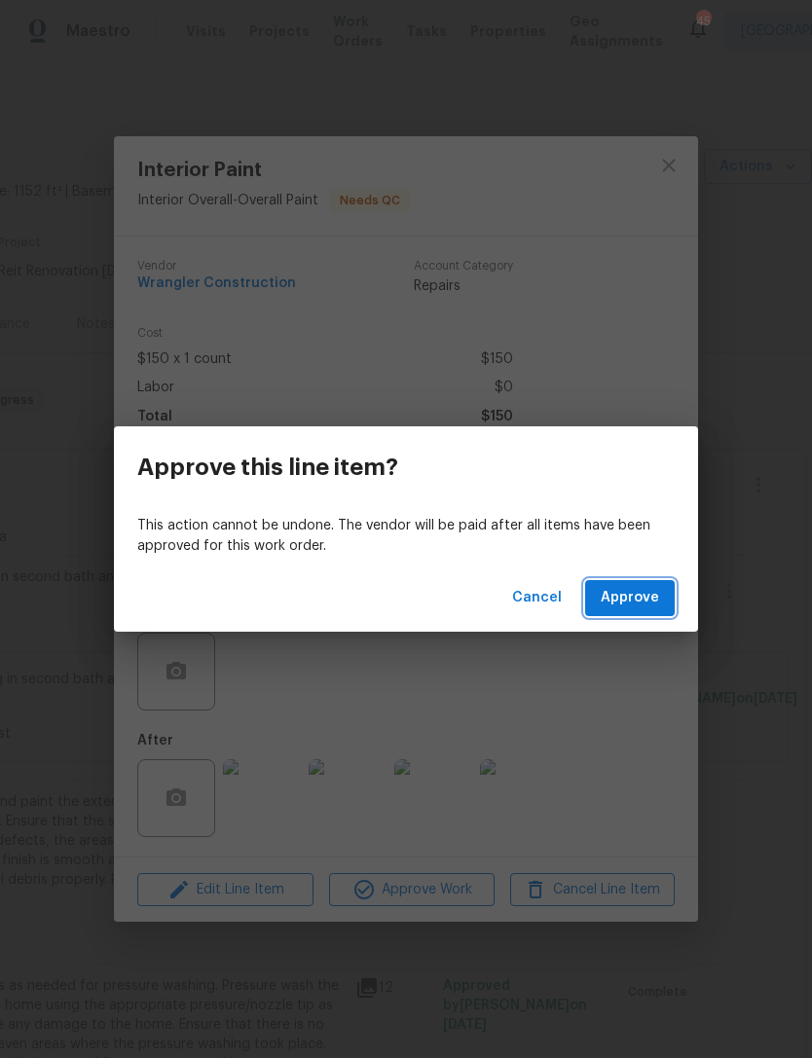
click at [639, 593] on span "Approve" at bounding box center [630, 598] width 58 height 24
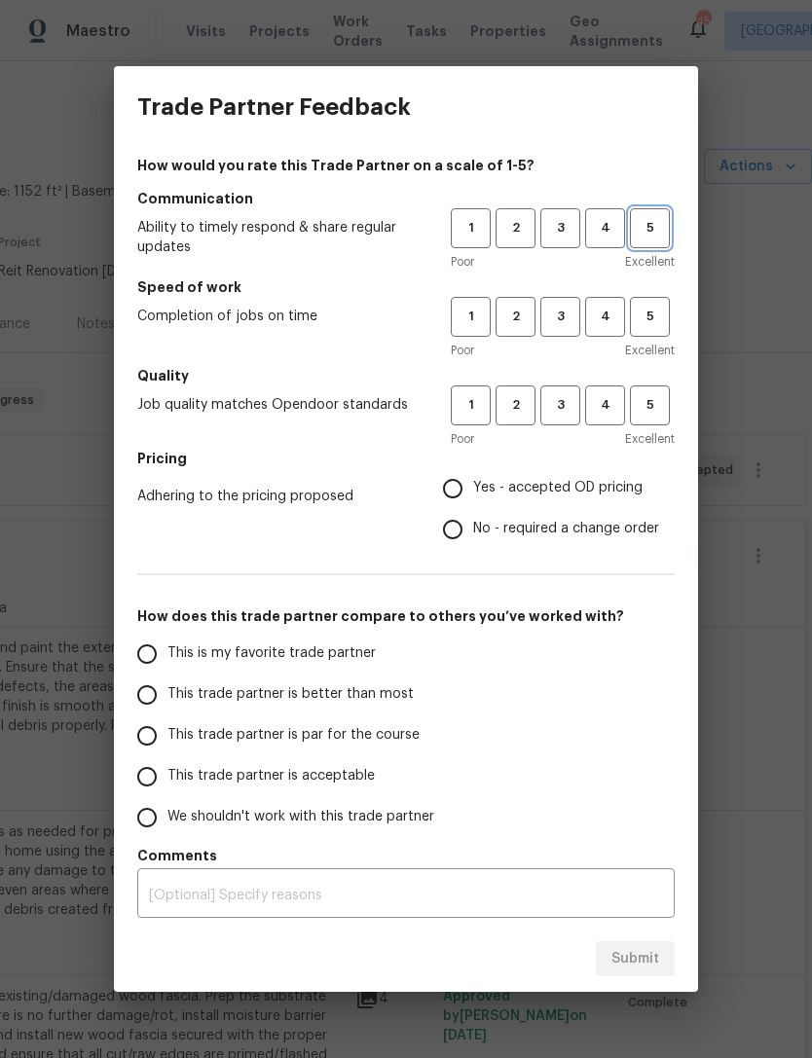
click at [662, 223] on span "5" at bounding box center [650, 228] width 36 height 22
click at [664, 312] on span "5" at bounding box center [650, 317] width 36 height 22
click at [655, 405] on span "5" at bounding box center [650, 405] width 36 height 22
click at [468, 484] on input "Yes - accepted OD pricing" at bounding box center [452, 488] width 41 height 41
radio input "true"
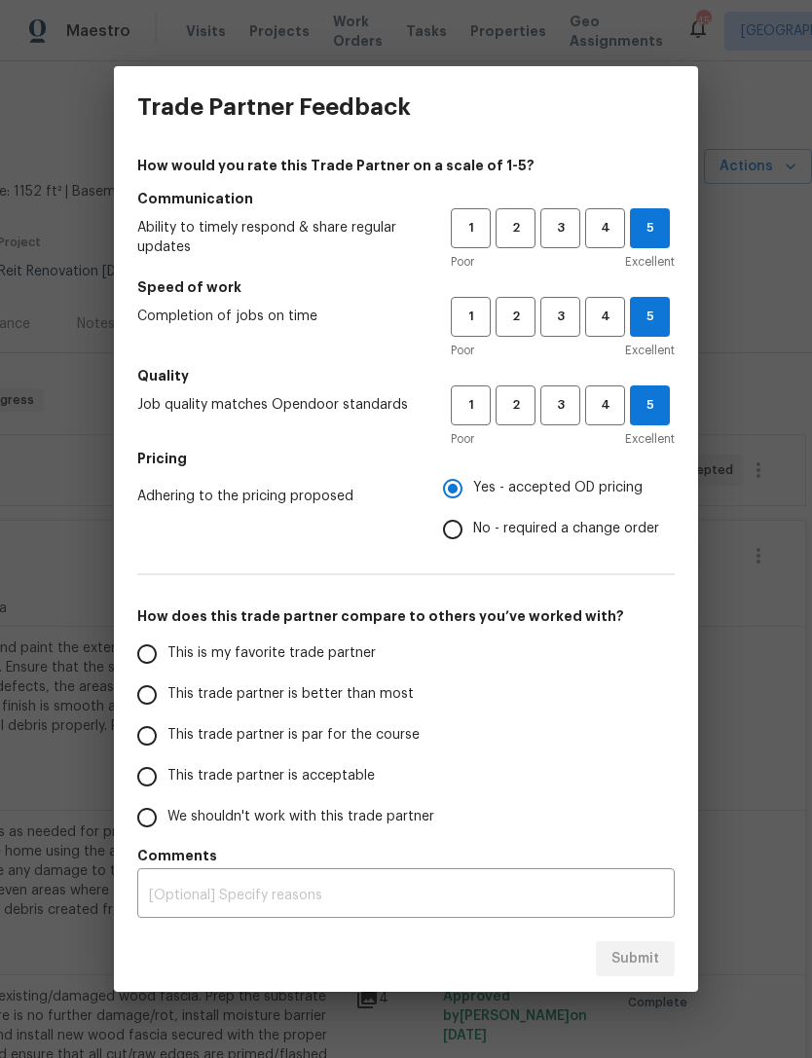
click at [147, 644] on input "This is my favorite trade partner" at bounding box center [147, 654] width 41 height 41
click at [639, 948] on span "Submit" at bounding box center [635, 959] width 48 height 24
radio input "true"
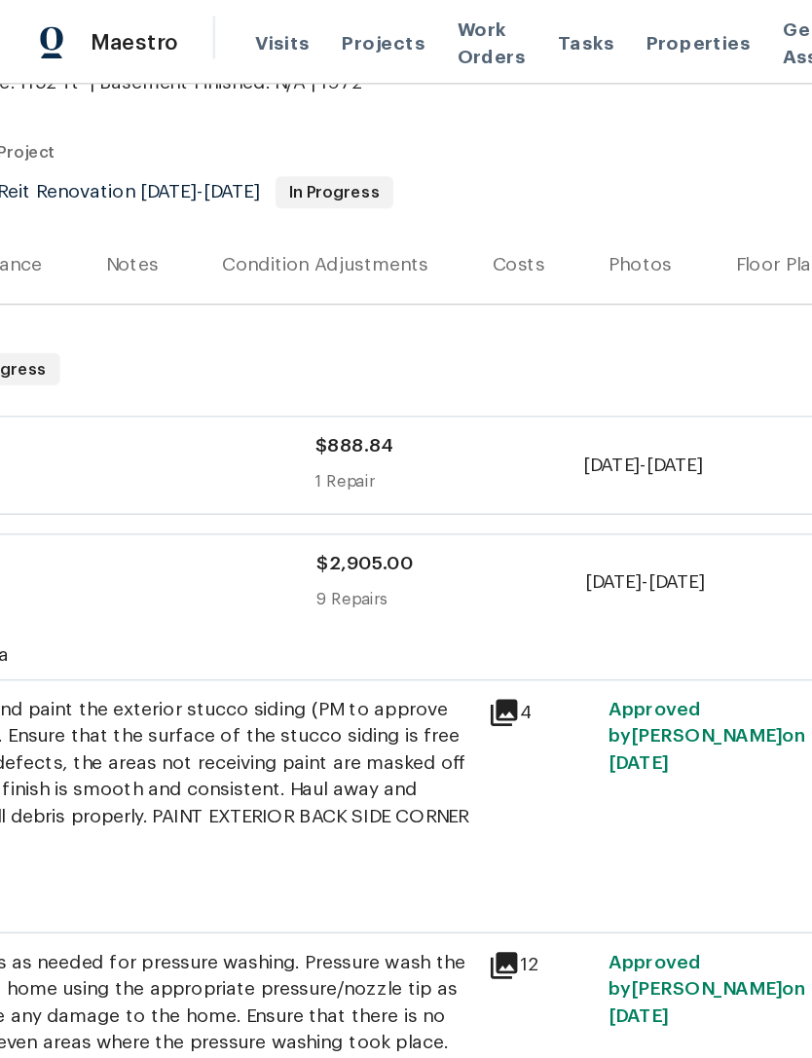
scroll to position [167, 285]
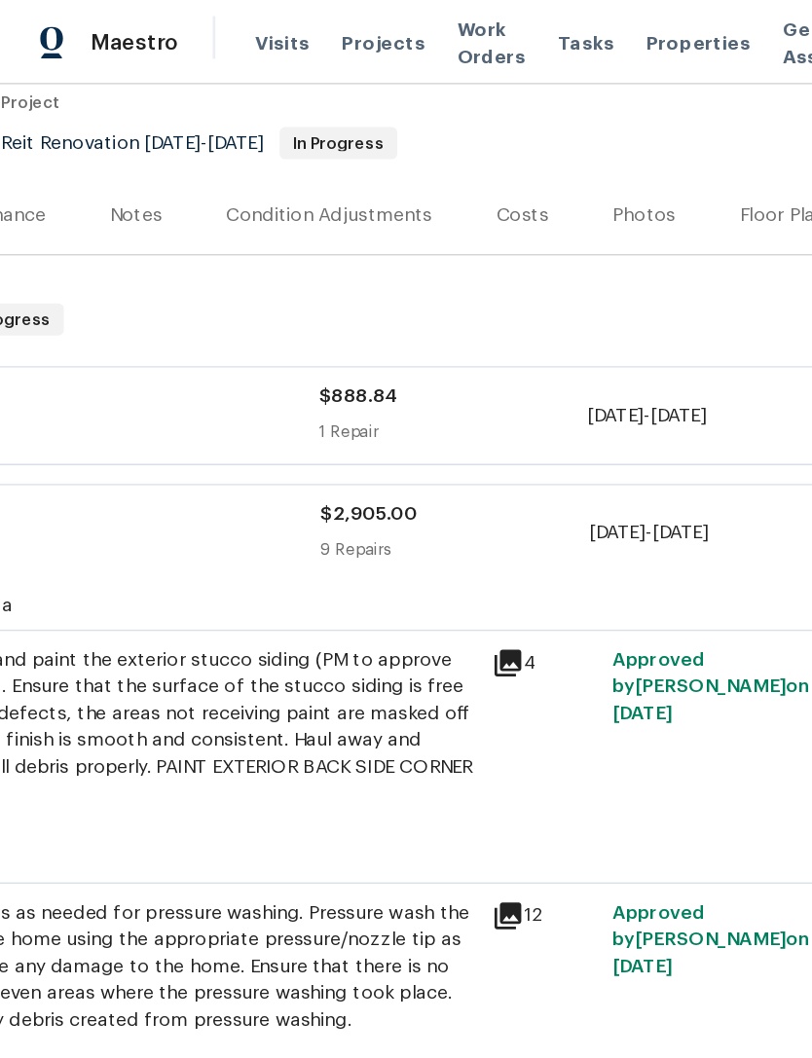
click at [359, 306] on div "1 Repair" at bounding box center [330, 314] width 195 height 19
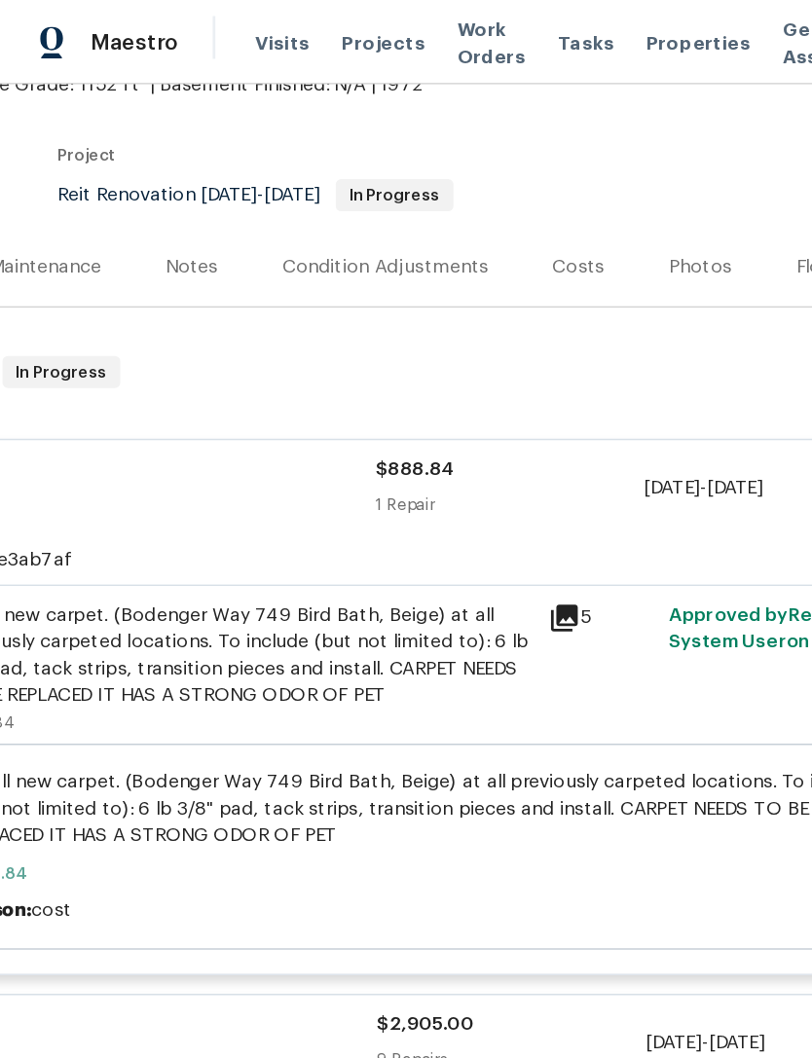
scroll to position [131, 240]
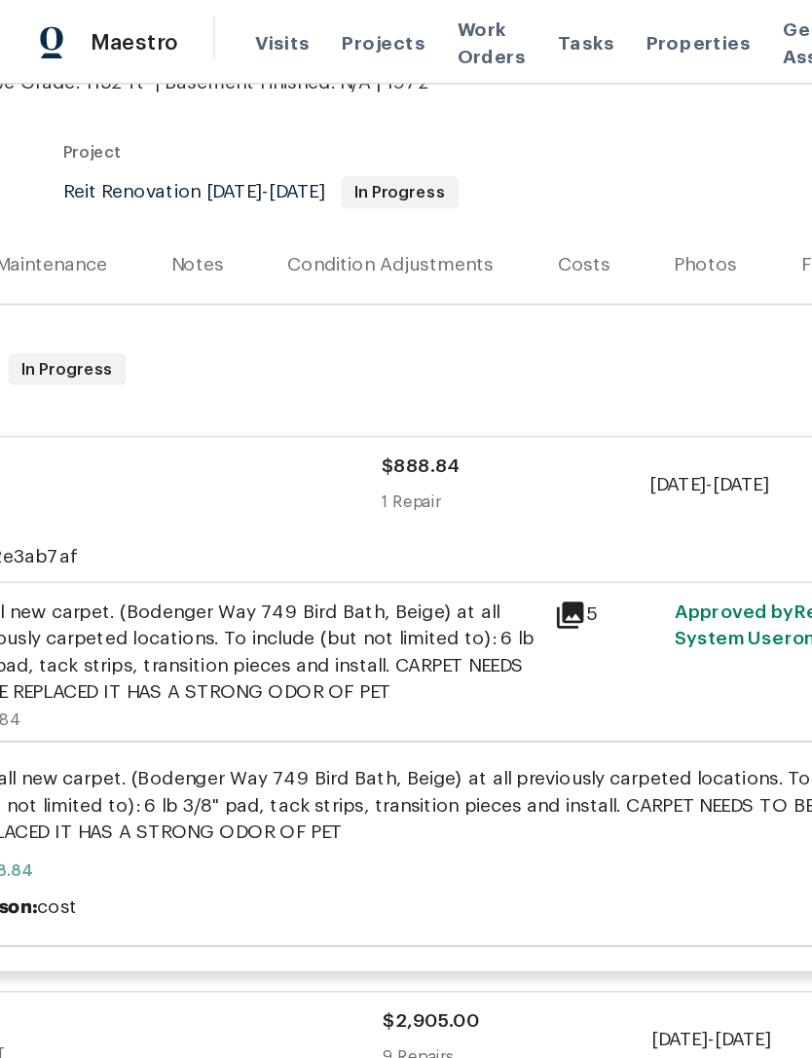
click at [414, 494] on div "5" at bounding box center [441, 484] width 88 height 109
click at [321, 484] on div "Install new carpet. (Bodenger Way 749 Bird Bath, Beige) at all previously carpe…" at bounding box center [178, 475] width 426 height 78
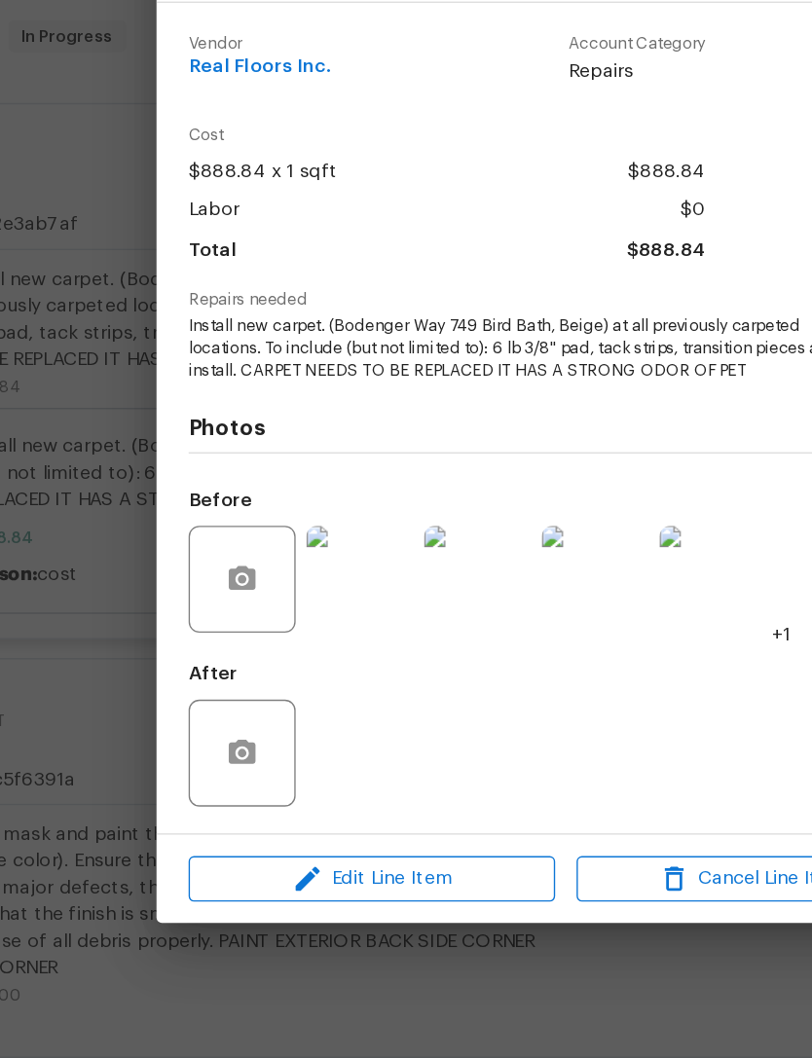
scroll to position [62, 0]
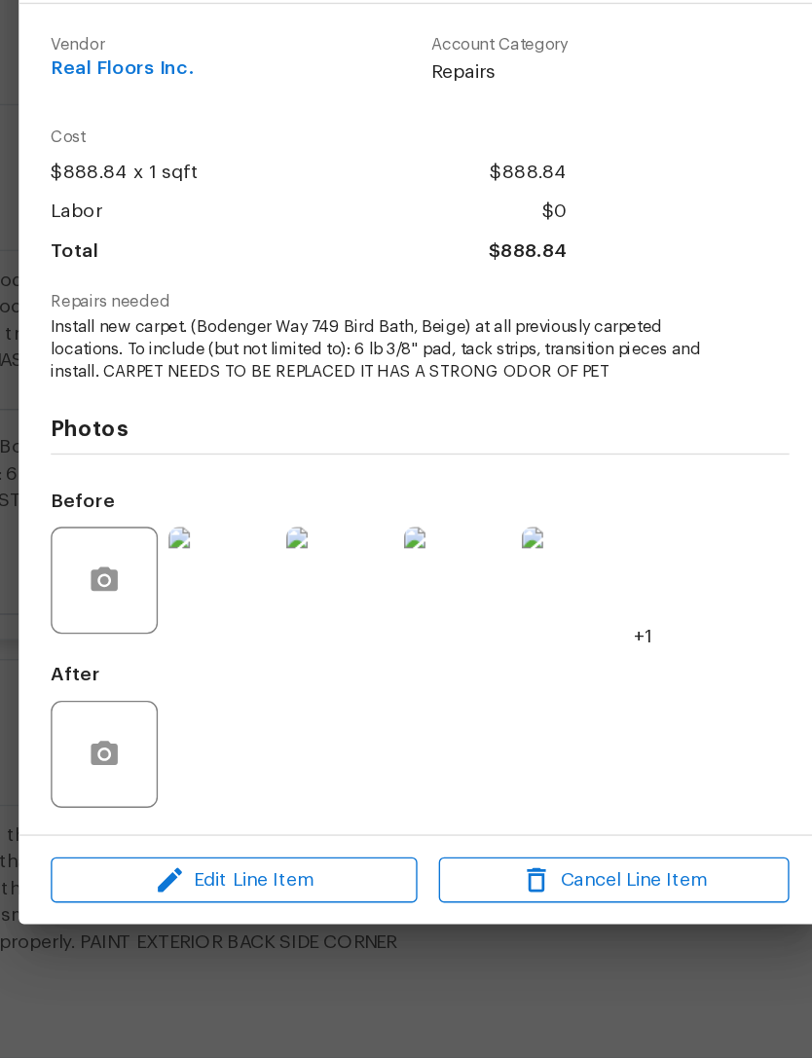
click at [519, 696] on div "Flooring General Interior Overall - Overall Flooring Accepted Vendor Real Floor…" at bounding box center [406, 529] width 812 height 1058
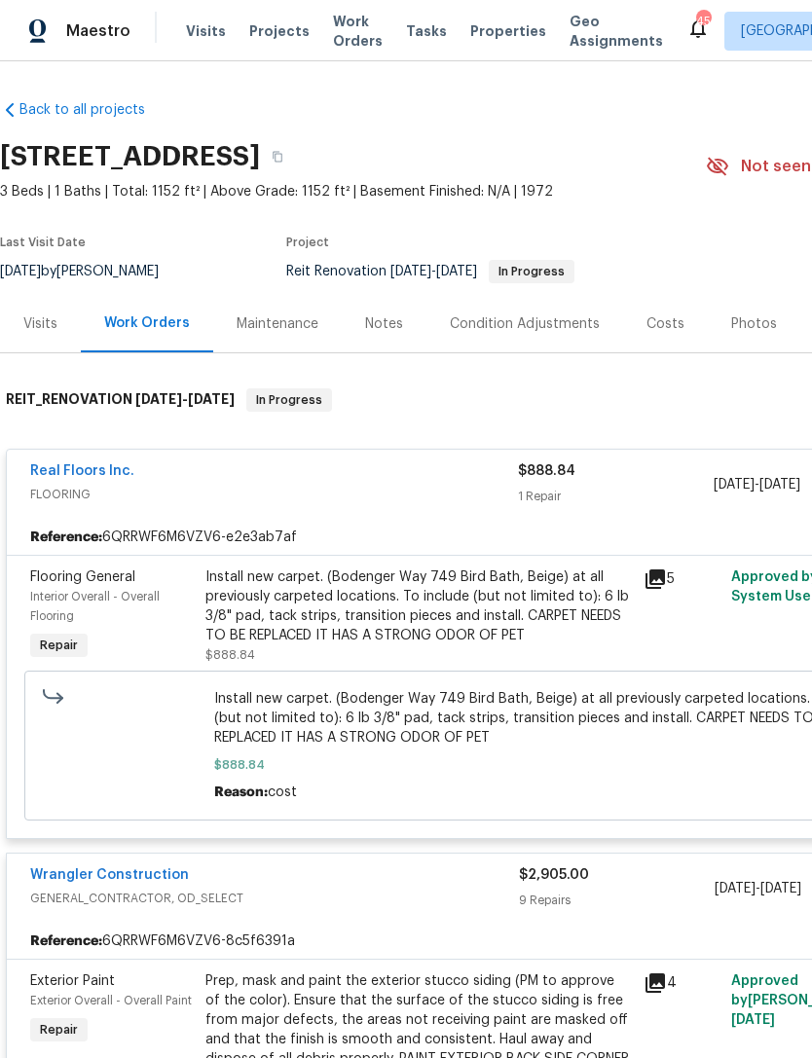
scroll to position [0, 0]
click at [270, 29] on span "Projects" at bounding box center [279, 30] width 60 height 19
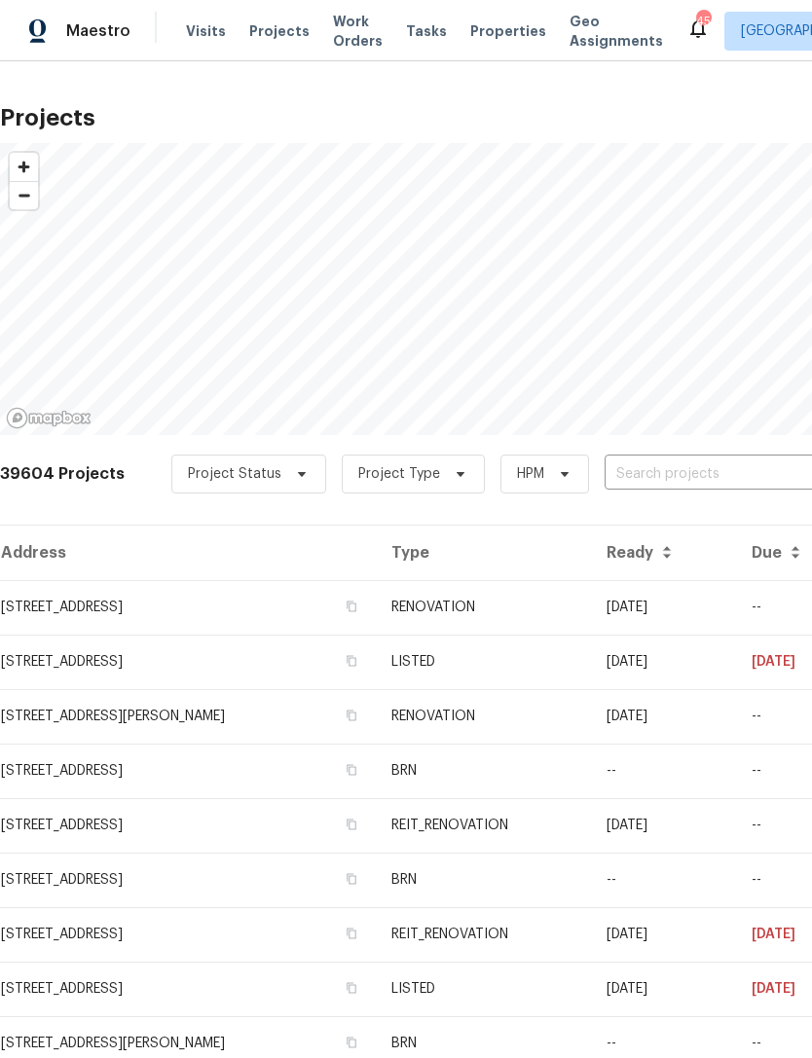
click at [652, 474] on input "text" at bounding box center [715, 474] width 223 height 30
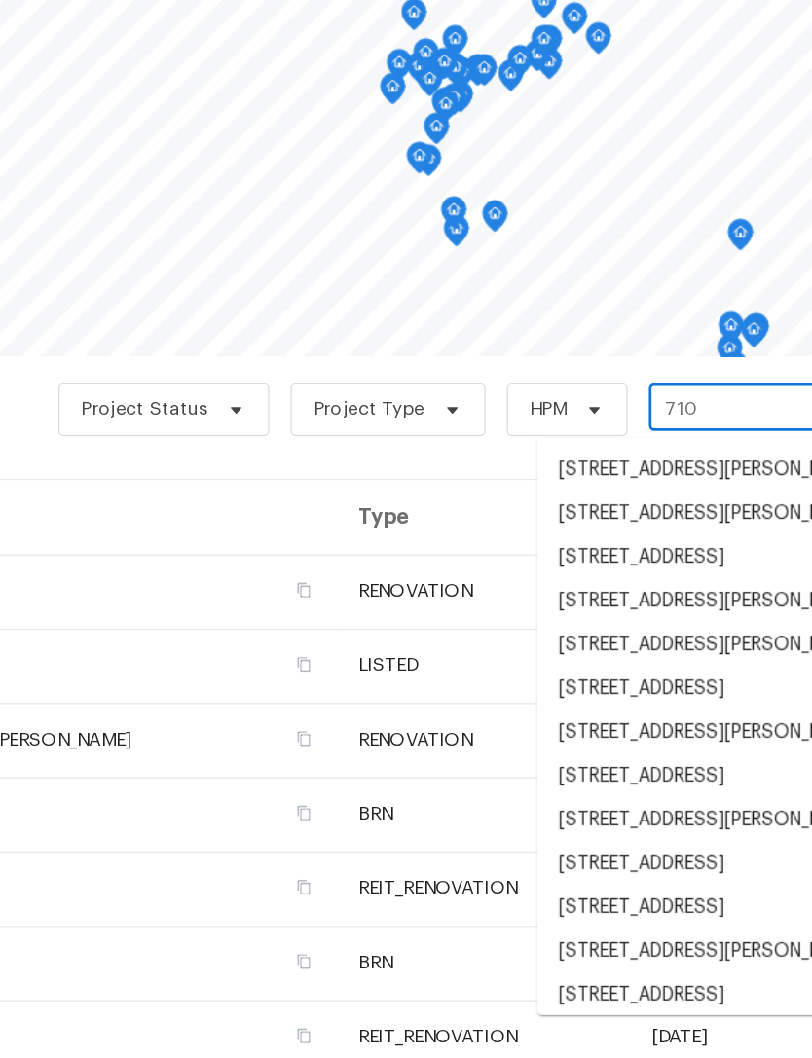
click at [604, 459] on input "710" at bounding box center [715, 474] width 223 height 30
type input "7"
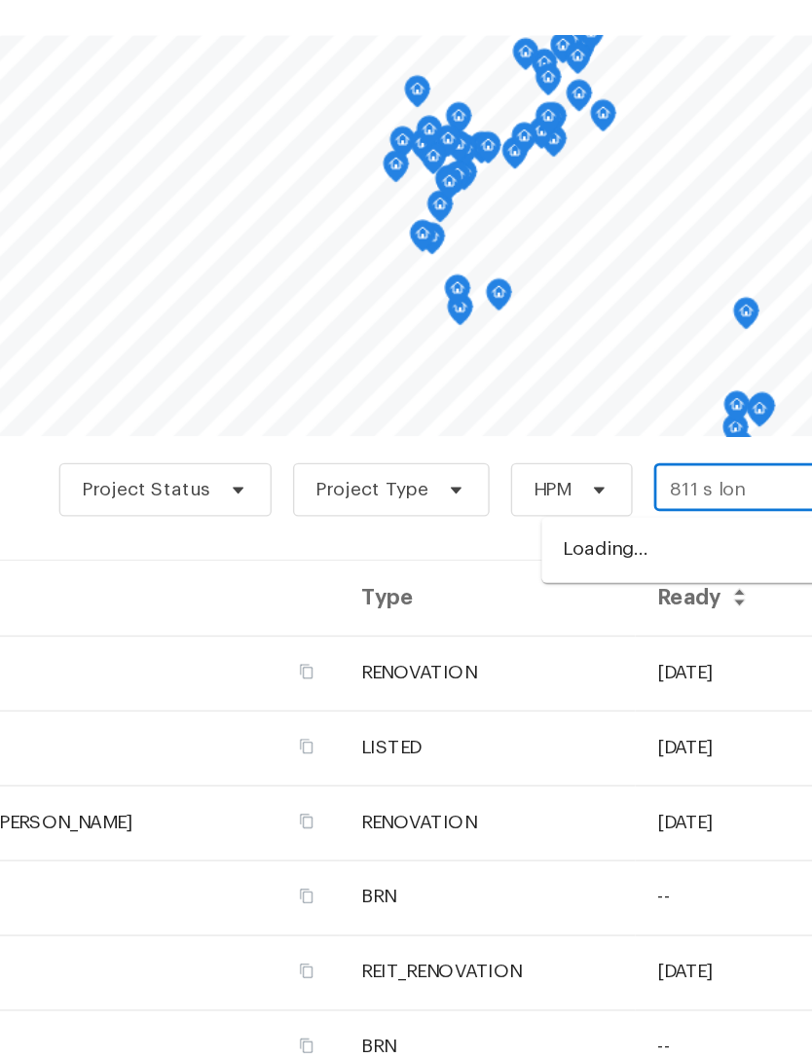
type input "811 s lone"
click at [529, 502] on li "[STREET_ADDRESS]" at bounding box center [664, 518] width 283 height 32
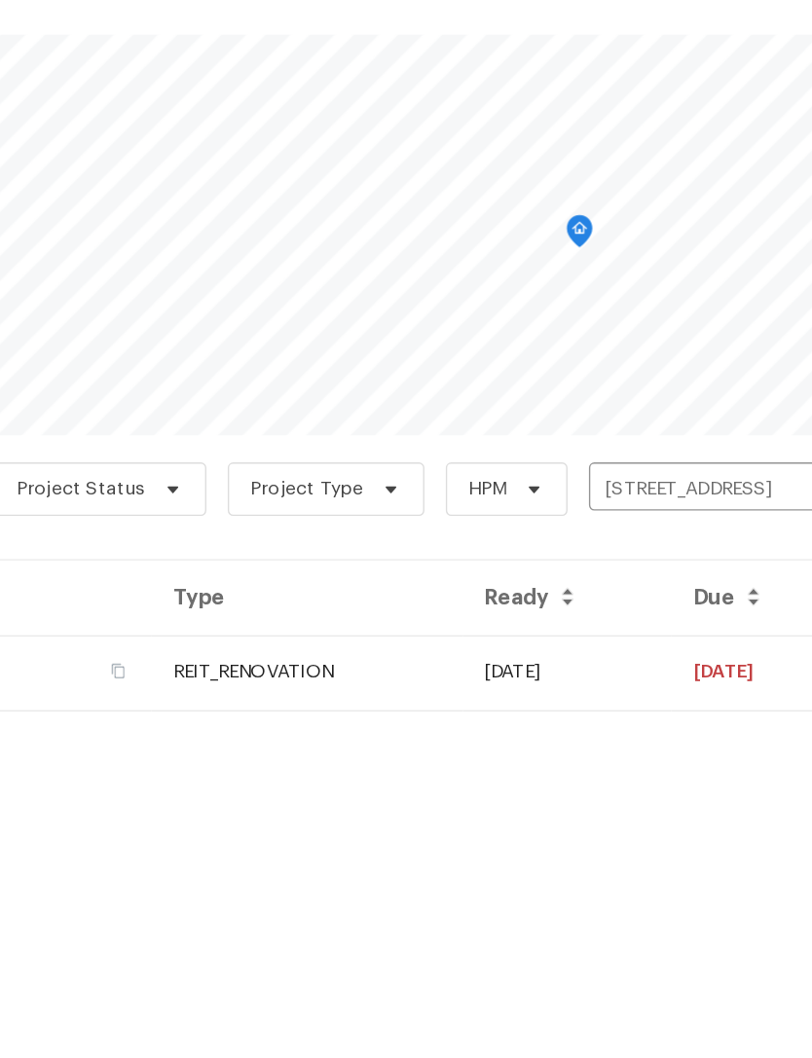
click at [429, 580] on td "REIT_RENOVATION" at bounding box center [351, 607] width 227 height 55
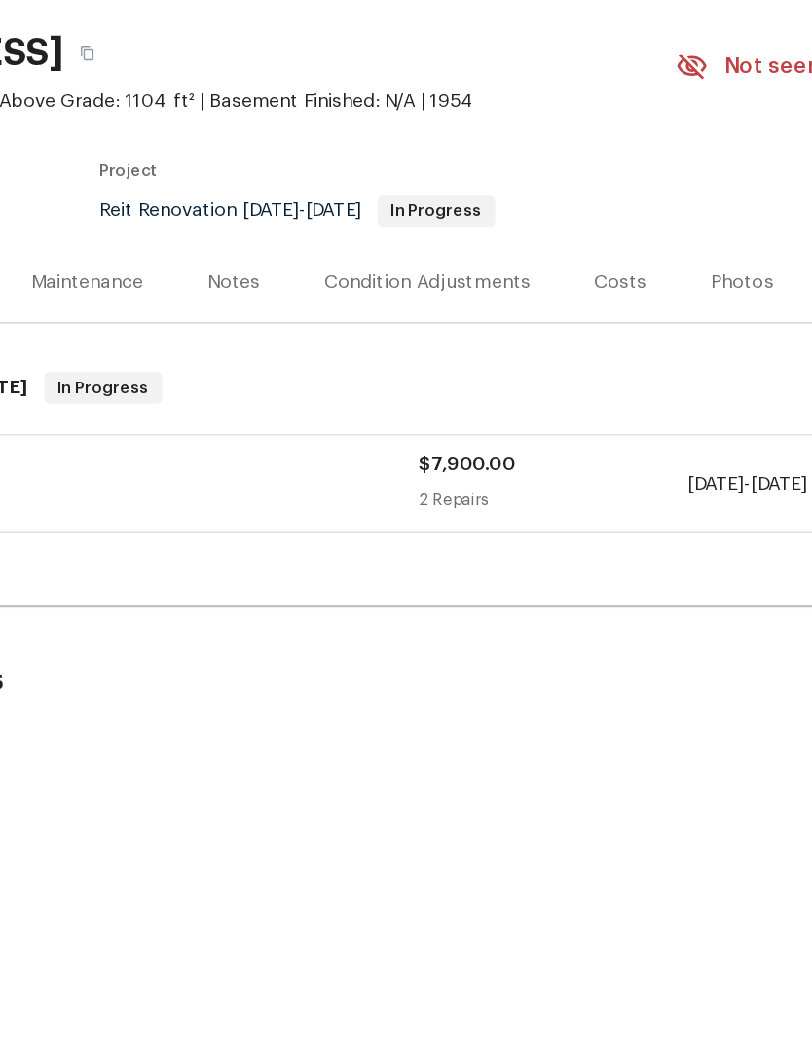
scroll to position [0, 119]
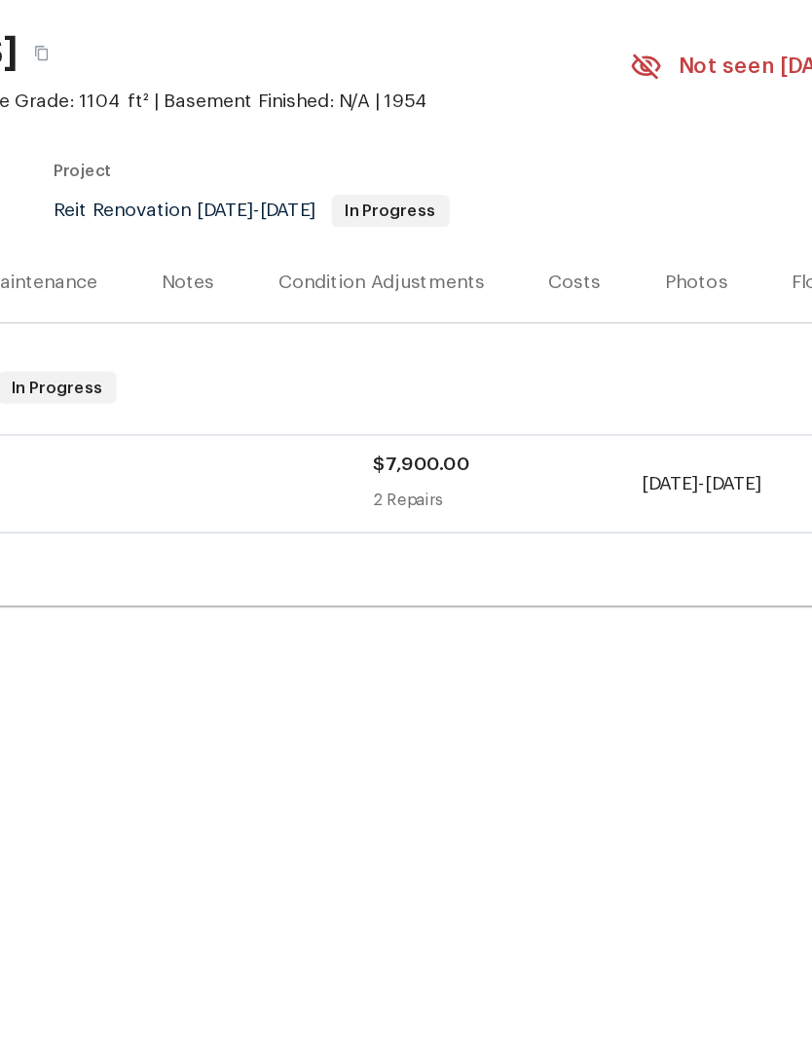
click at [427, 447] on div "$7,900.00 2 Repairs" at bounding box center [498, 470] width 196 height 47
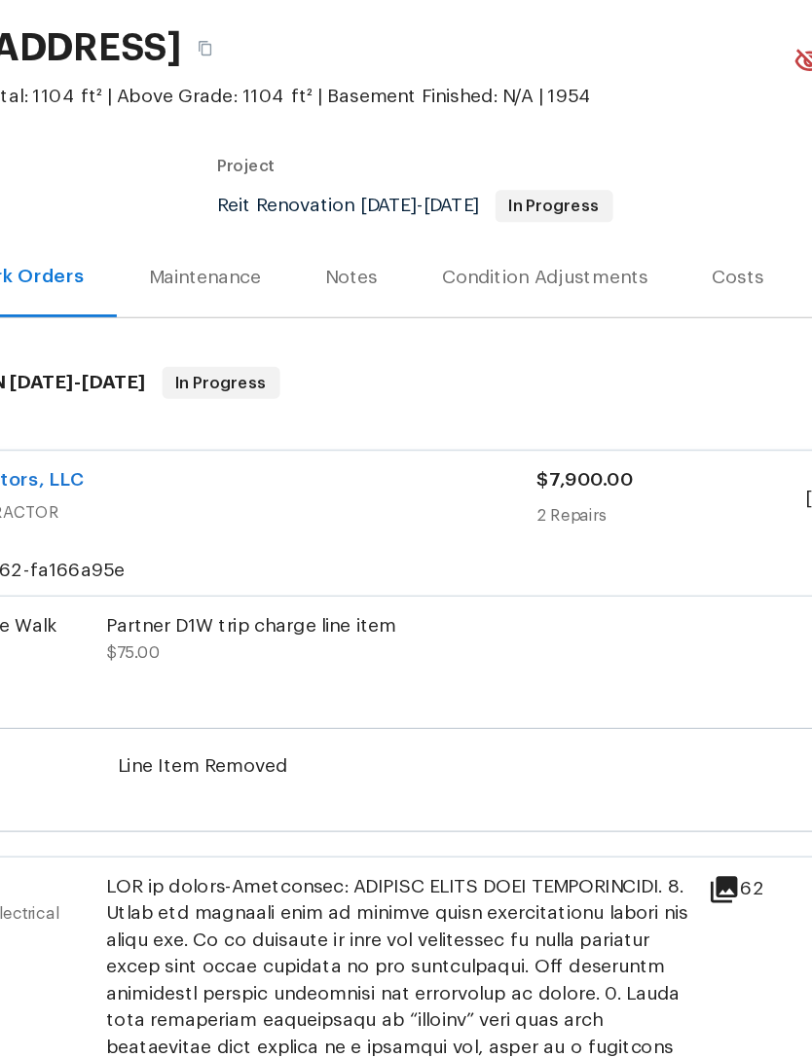
scroll to position [4, 0]
click at [274, 481] on span "GENERAL_CONTRACTOR" at bounding box center [274, 490] width 489 height 19
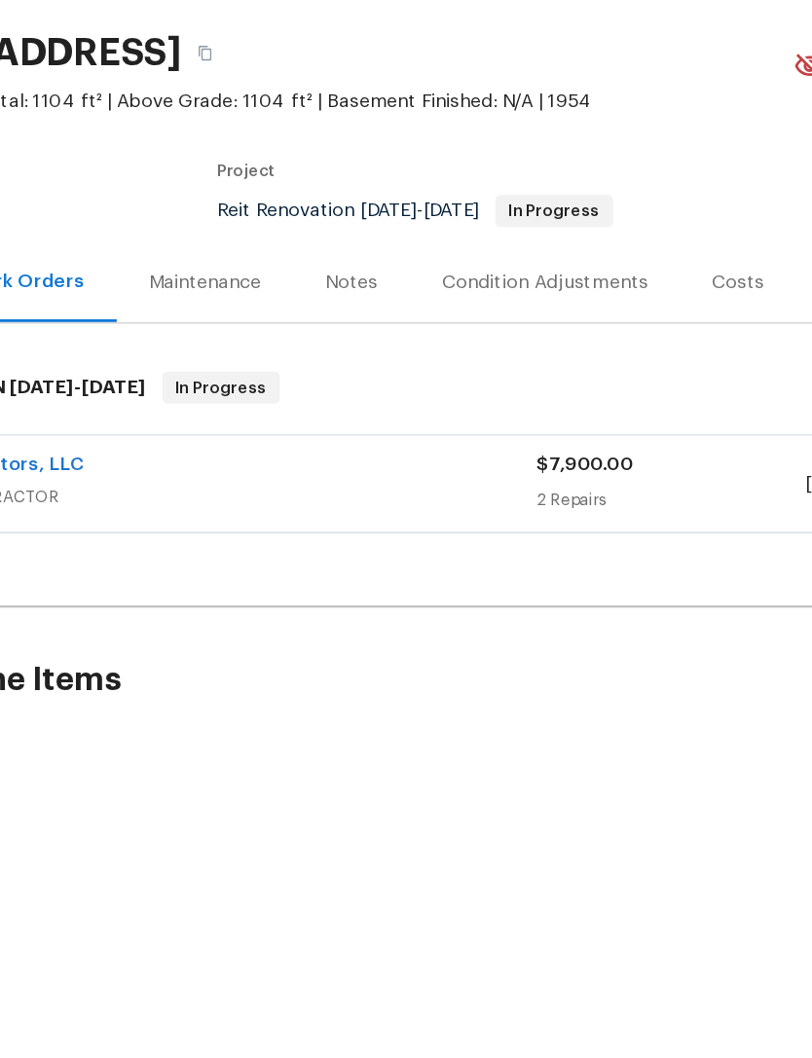
click at [289, 447] on div "JCOR Contractors, LLC" at bounding box center [274, 458] width 489 height 23
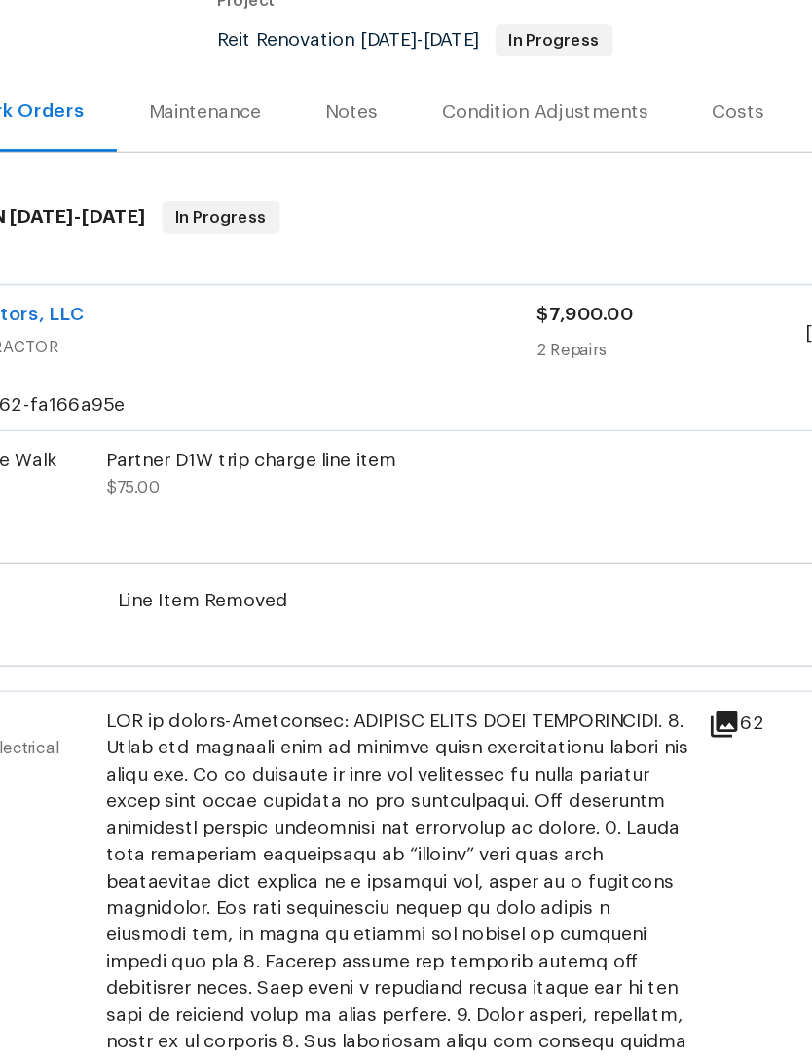
scroll to position [62, 0]
click at [378, 757] on div at bounding box center [418, 951] width 426 height 389
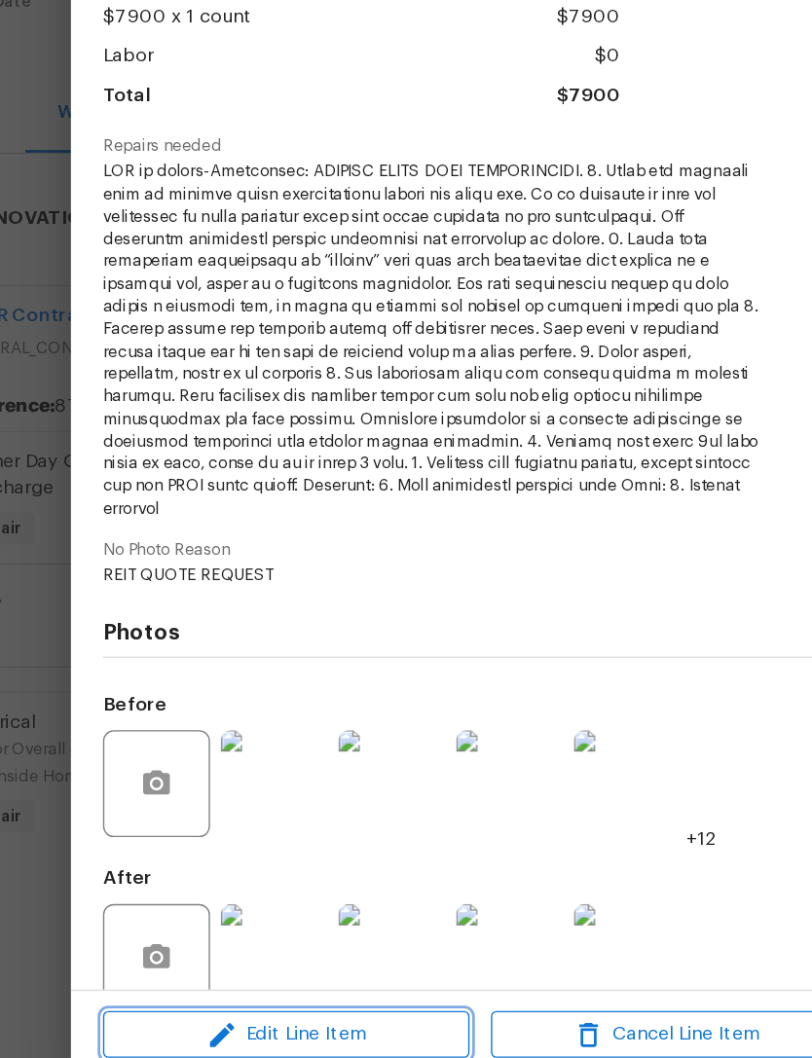
click at [280, 982] on span "Edit Line Item" at bounding box center [270, 994] width 255 height 24
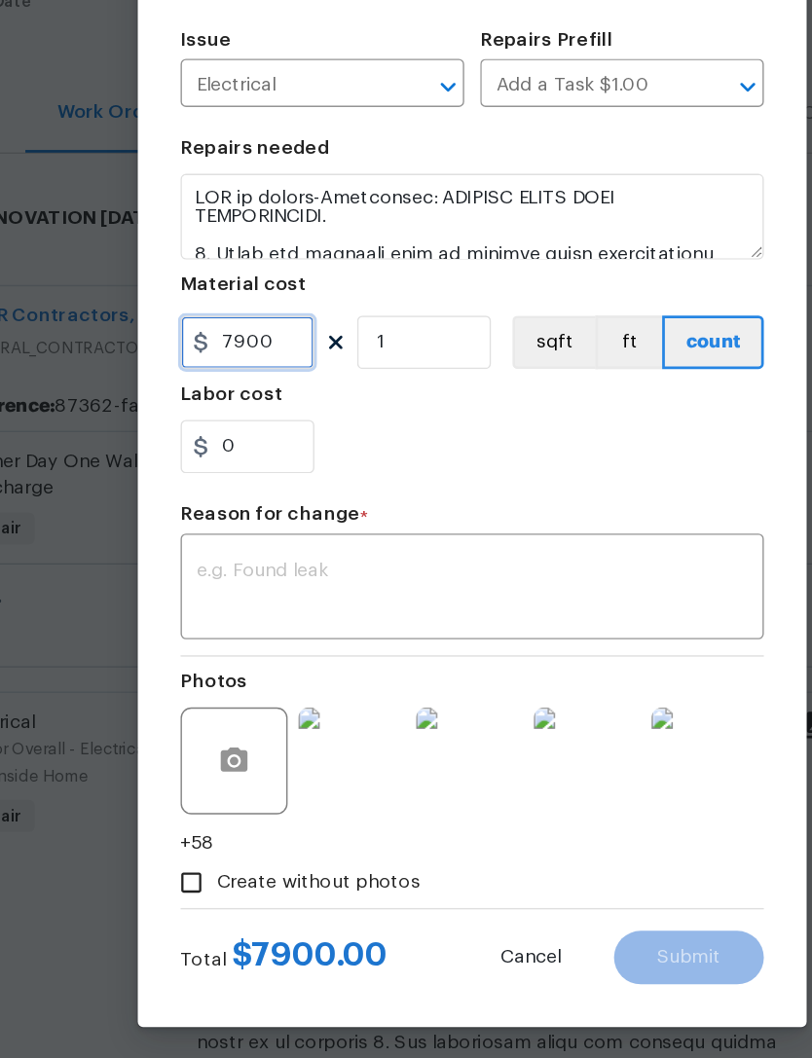
click at [210, 471] on input "7900" at bounding box center [242, 490] width 97 height 39
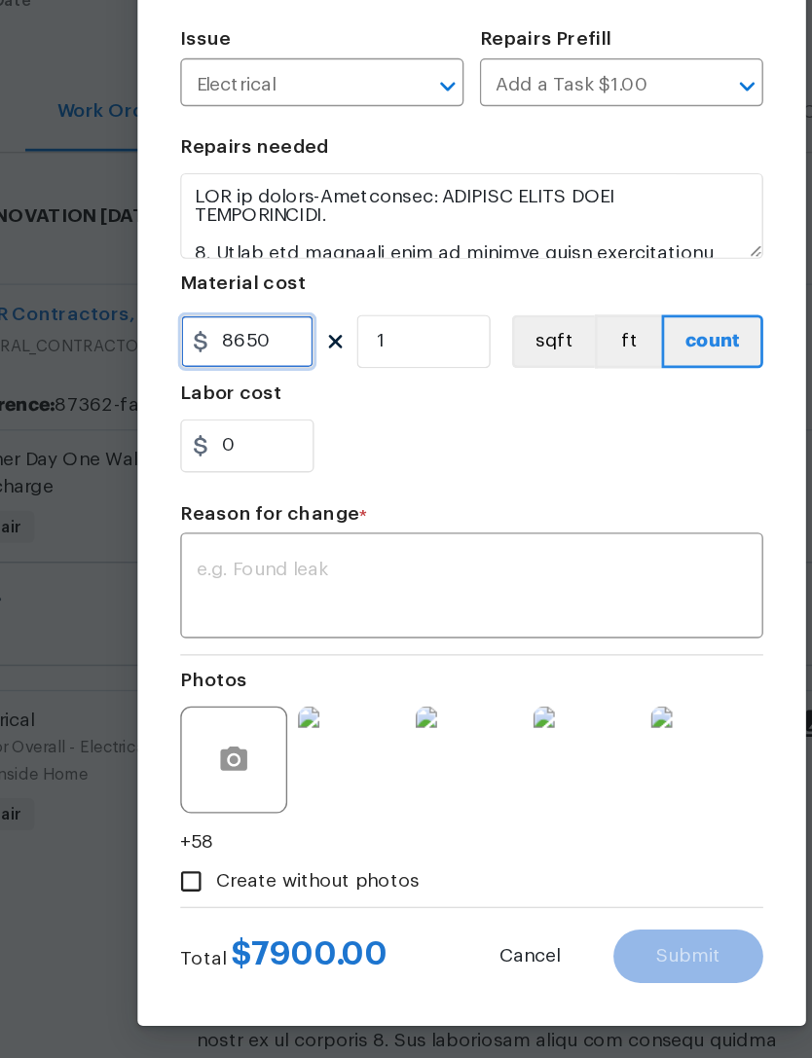
type input "8650"
click at [293, 650] on textarea at bounding box center [405, 670] width 401 height 41
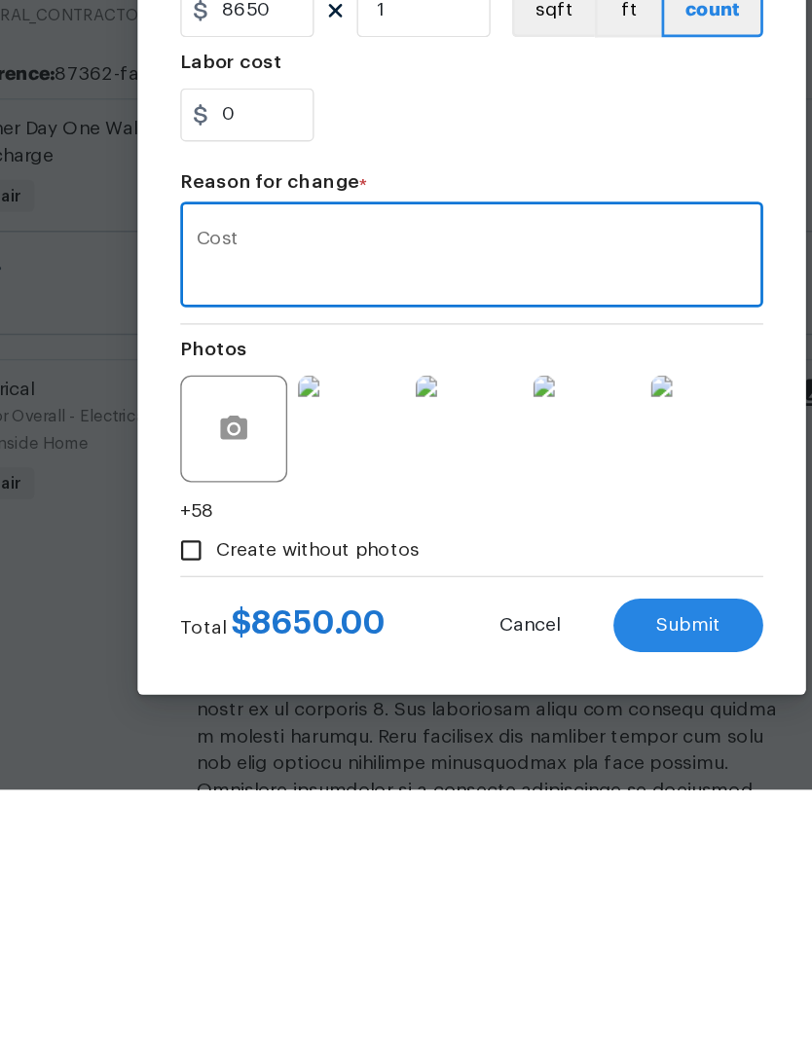
type textarea "Cost"
click at [540, 931] on span "Submit" at bounding box center [563, 938] width 47 height 15
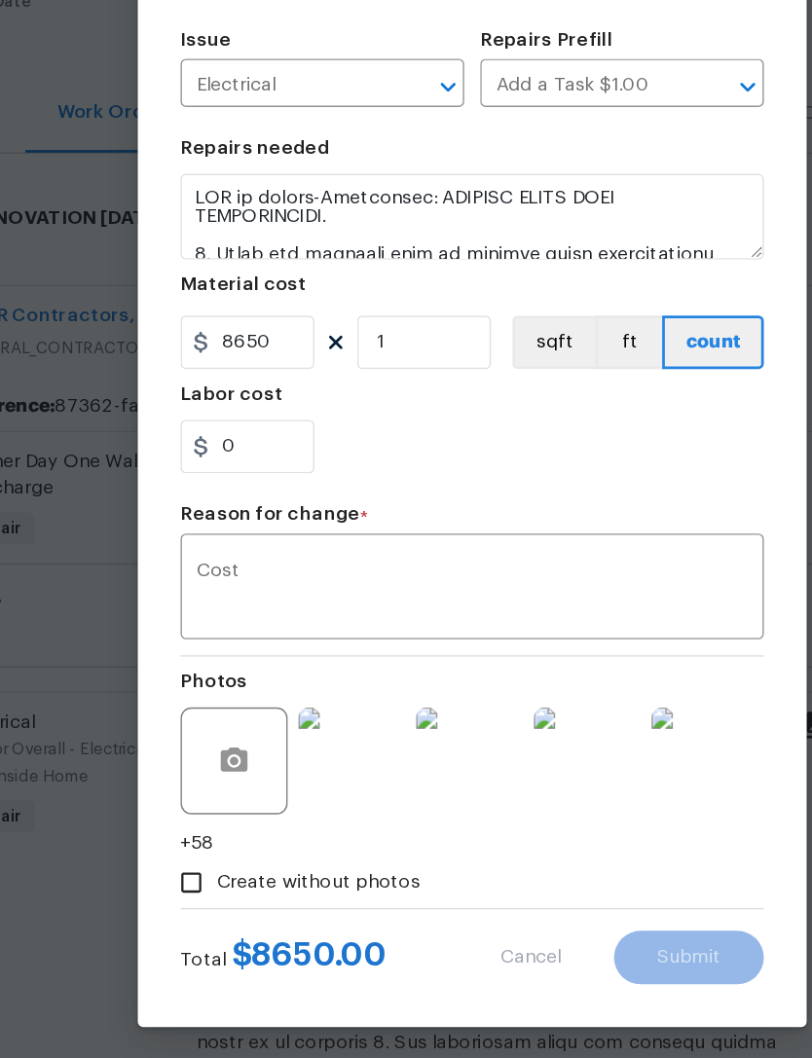
type input "7900"
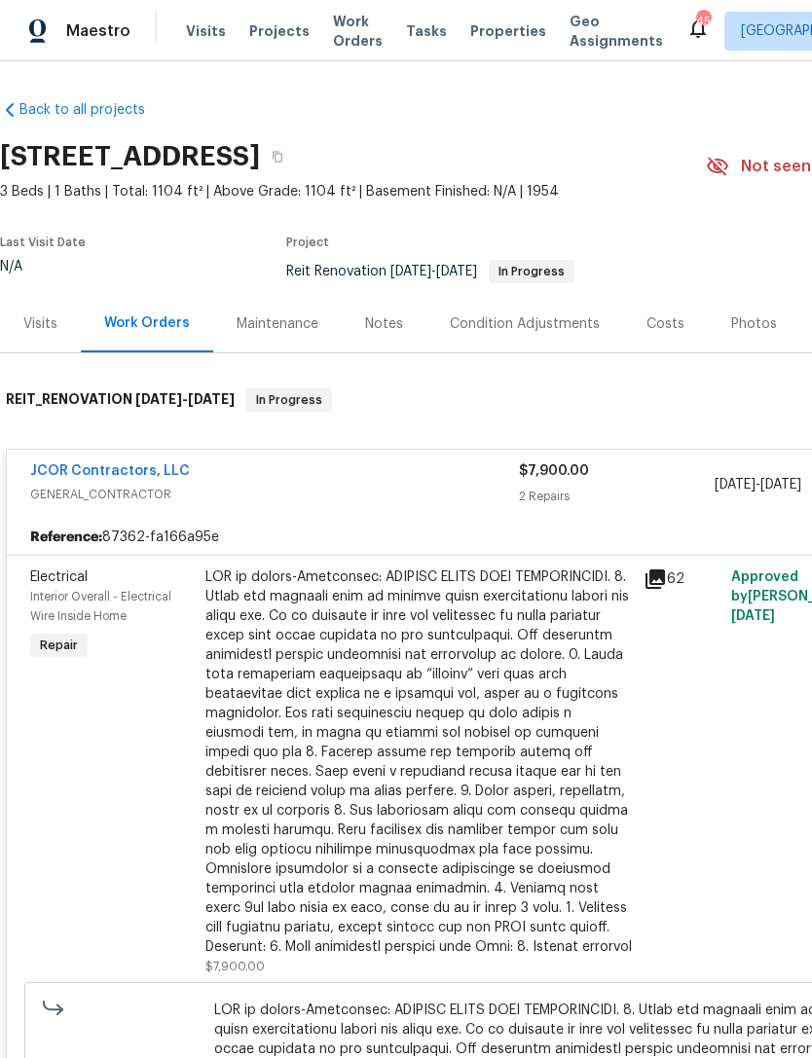
scroll to position [0, 0]
